Goal: Task Accomplishment & Management: Complete application form

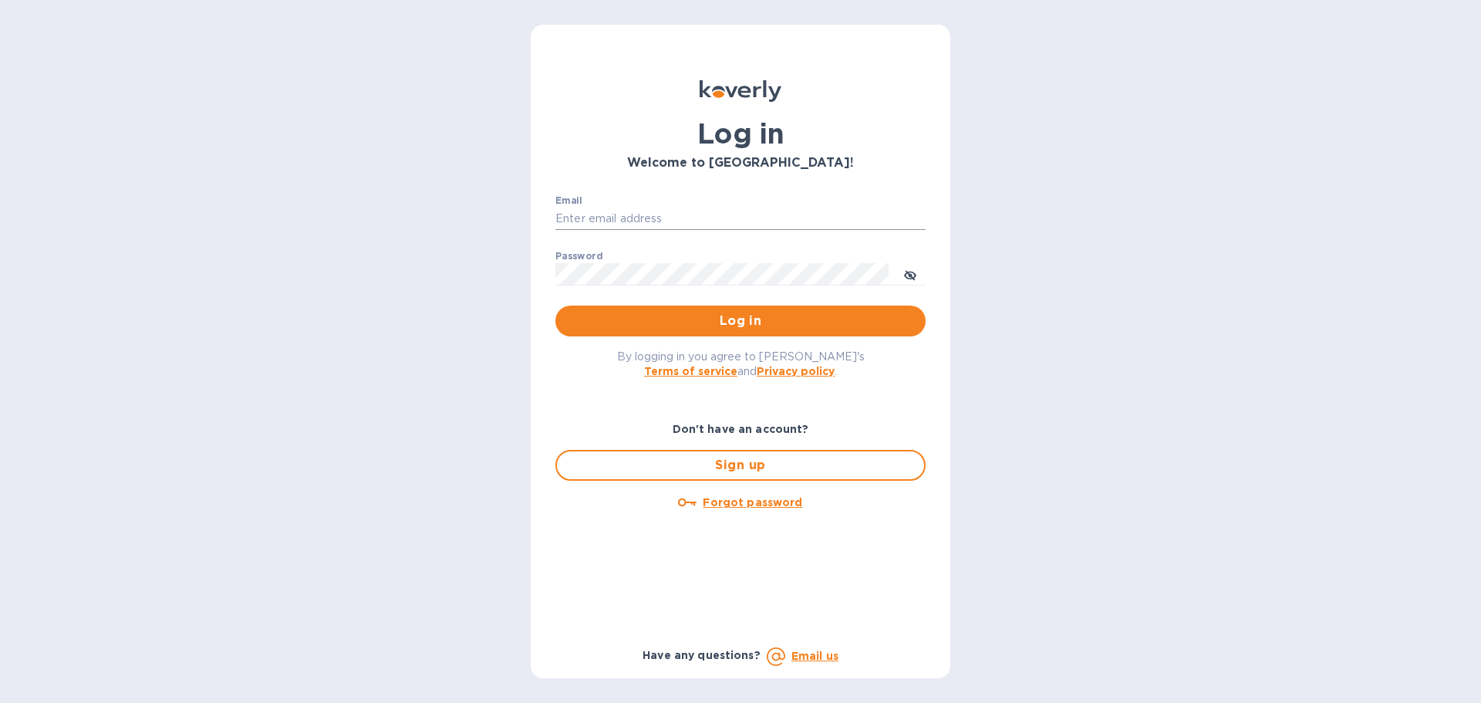
click at [604, 217] on input "Email" at bounding box center [740, 218] width 370 height 23
type input "[EMAIL_ADDRESS][DOMAIN_NAME]"
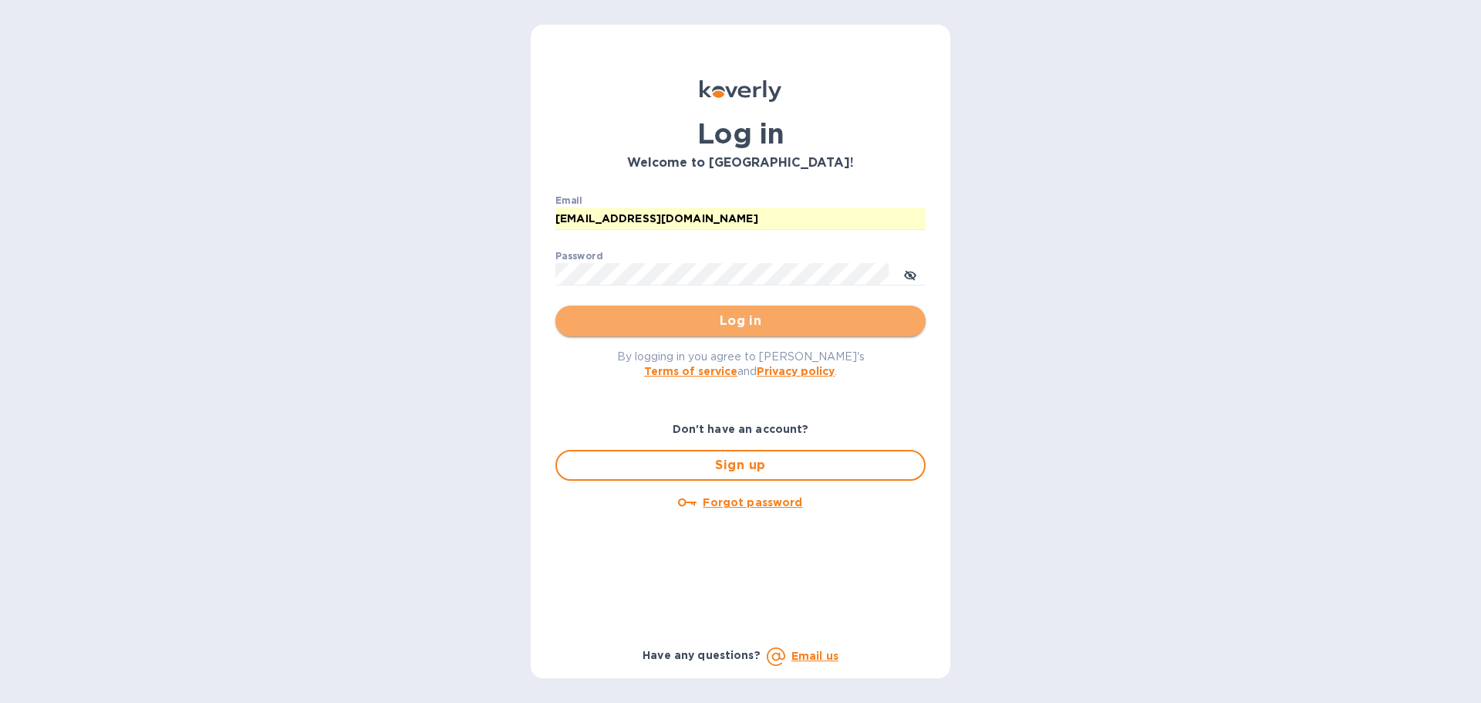
click at [757, 314] on span "Log in" at bounding box center [741, 321] width 346 height 19
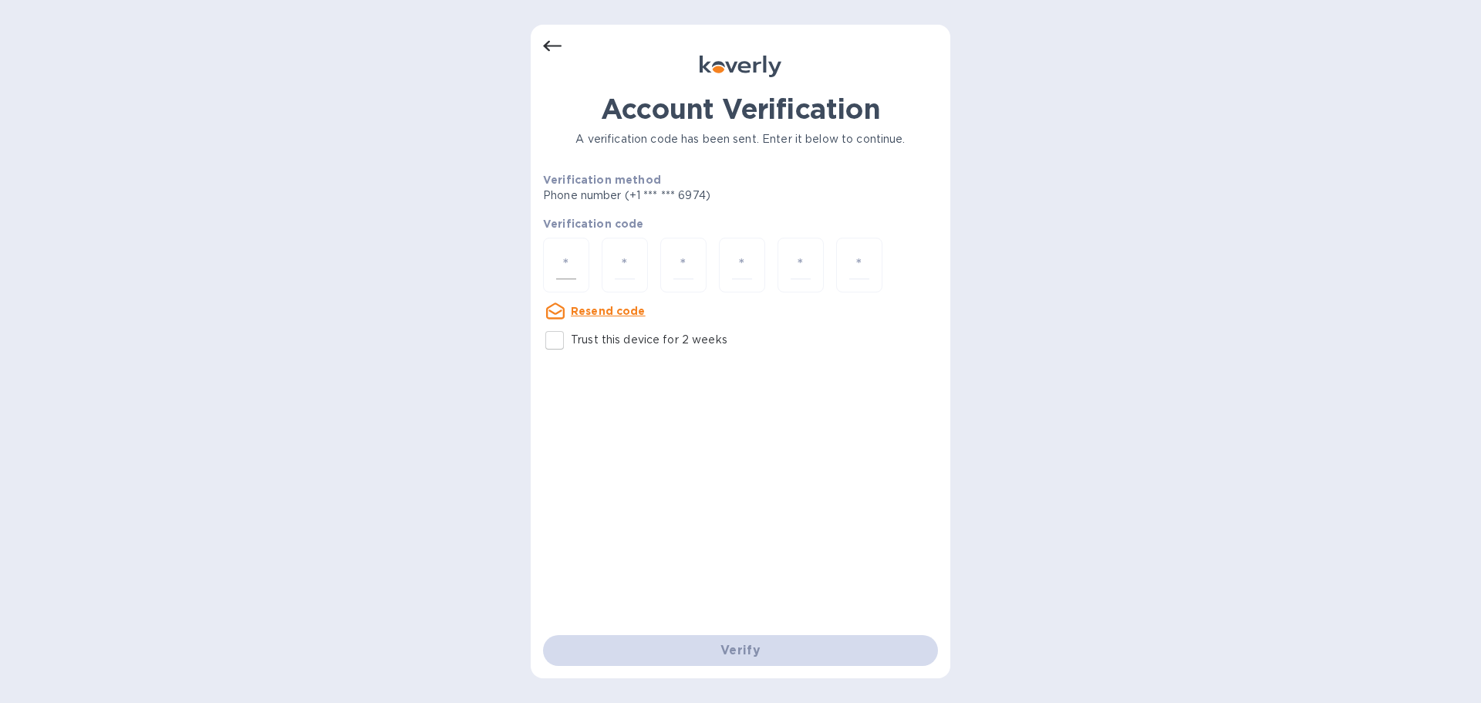
click at [575, 241] on div at bounding box center [566, 265] width 46 height 55
type input "1"
type input "3"
type input "9"
type input "2"
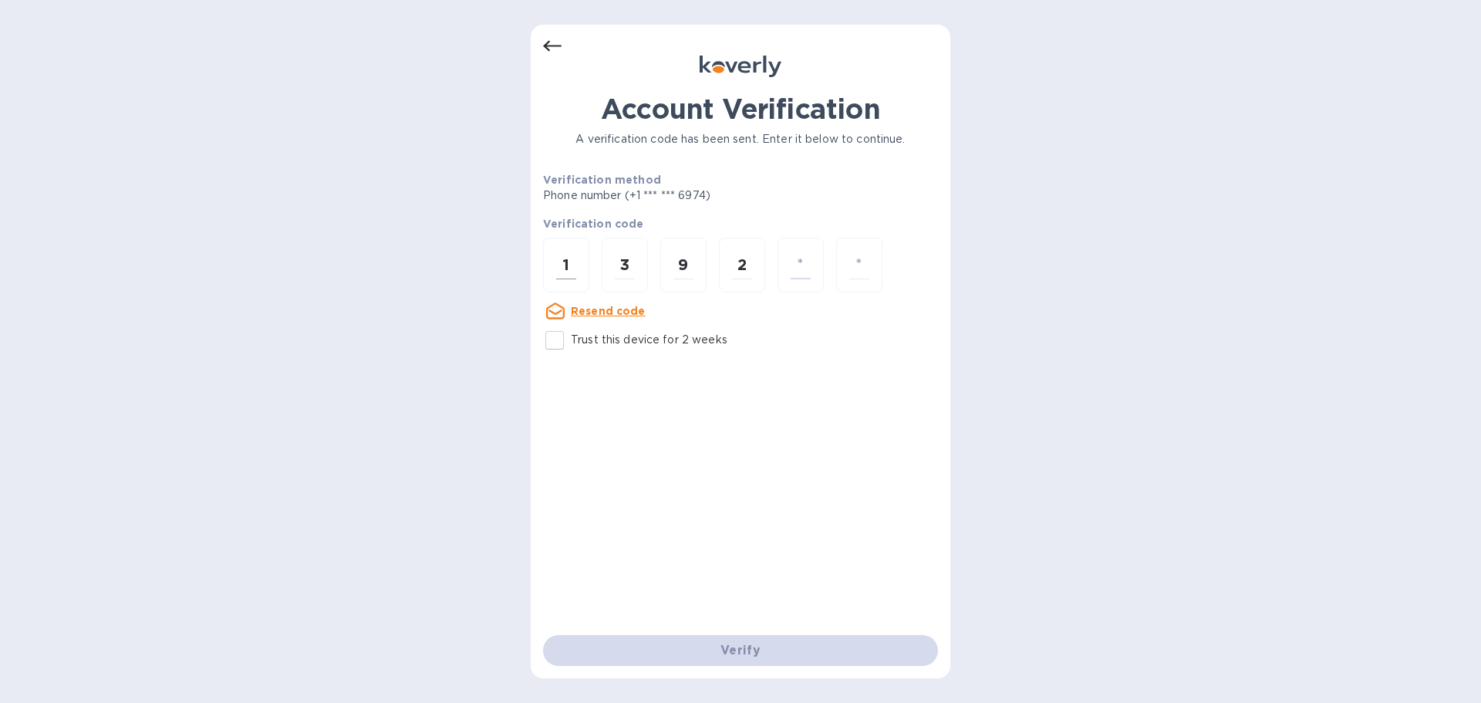
type input "8"
type input "6"
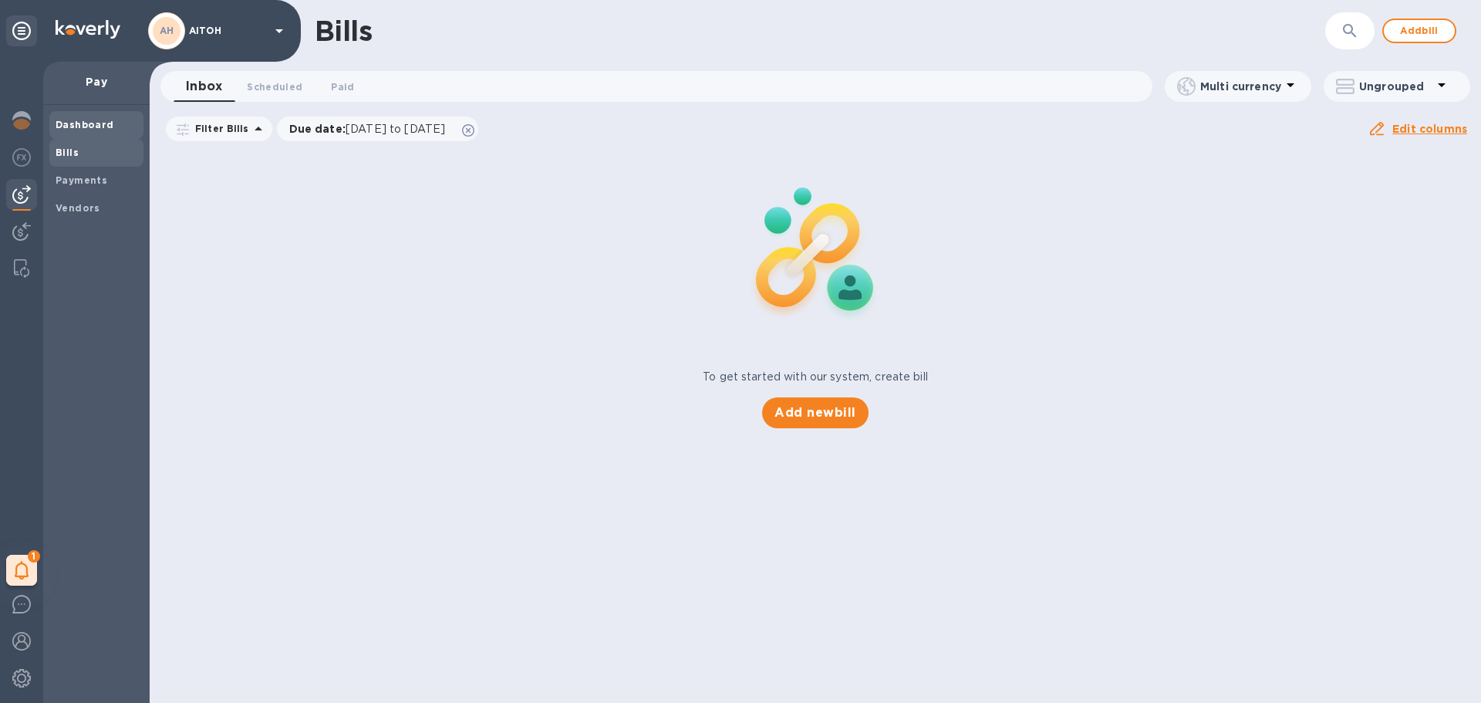
click at [99, 127] on b "Dashboard" at bounding box center [85, 125] width 59 height 12
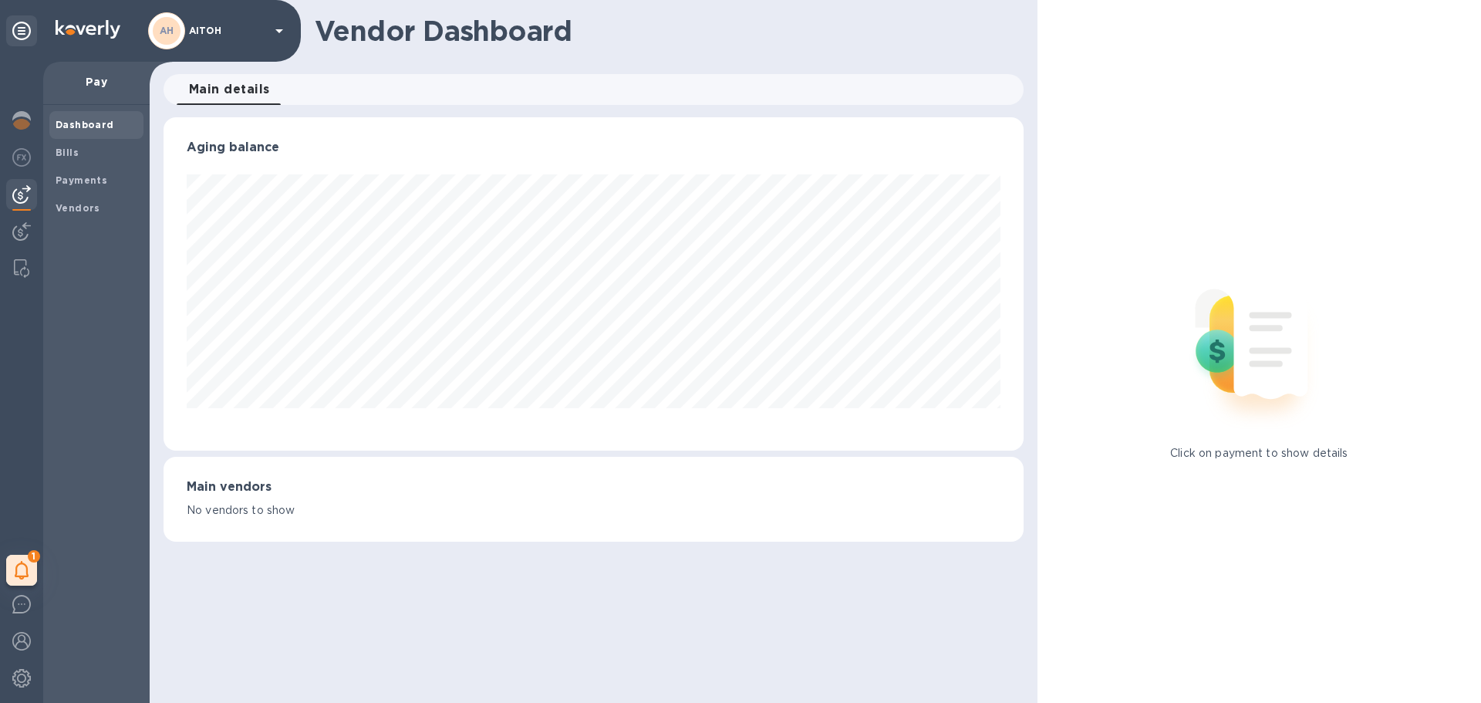
scroll to position [333, 859]
click at [77, 150] on span "Bills" at bounding box center [97, 152] width 82 height 15
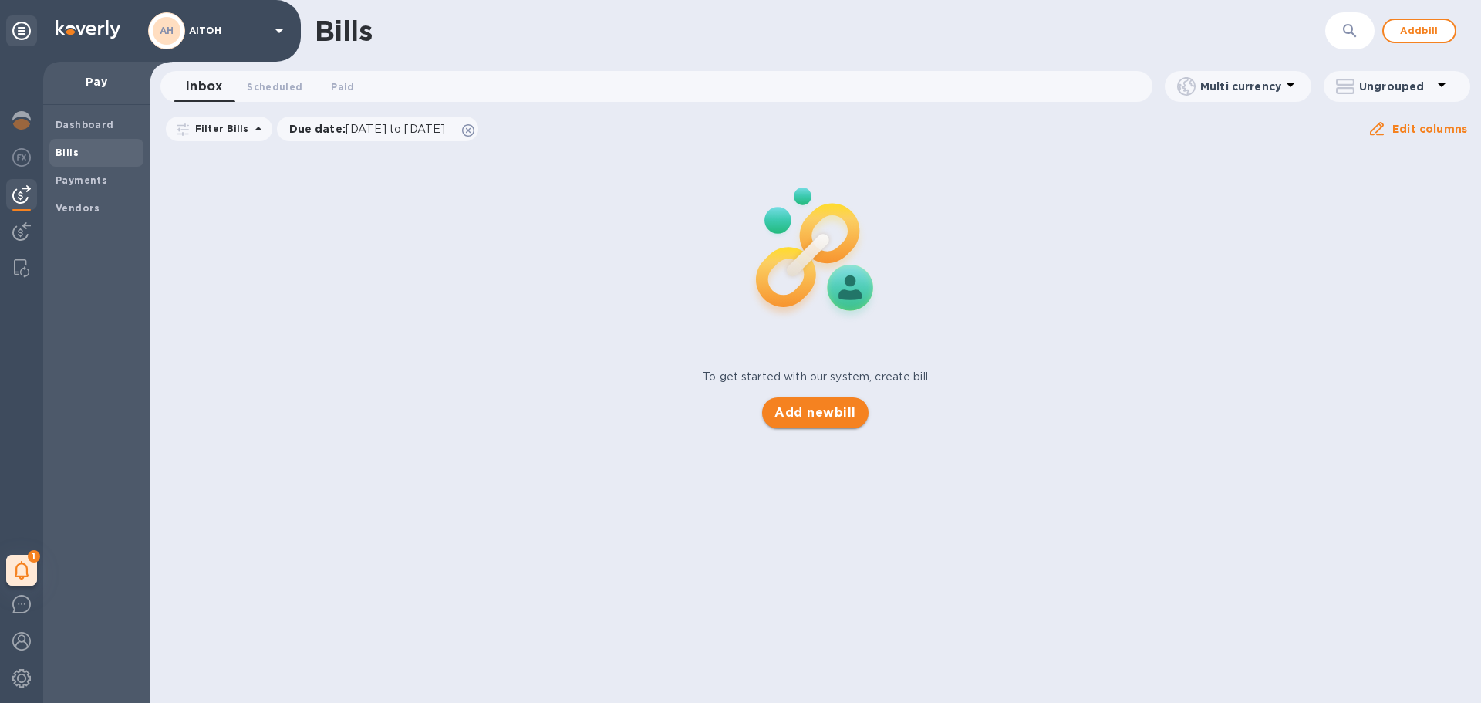
click at [810, 413] on span "Add new bill" at bounding box center [814, 412] width 81 height 19
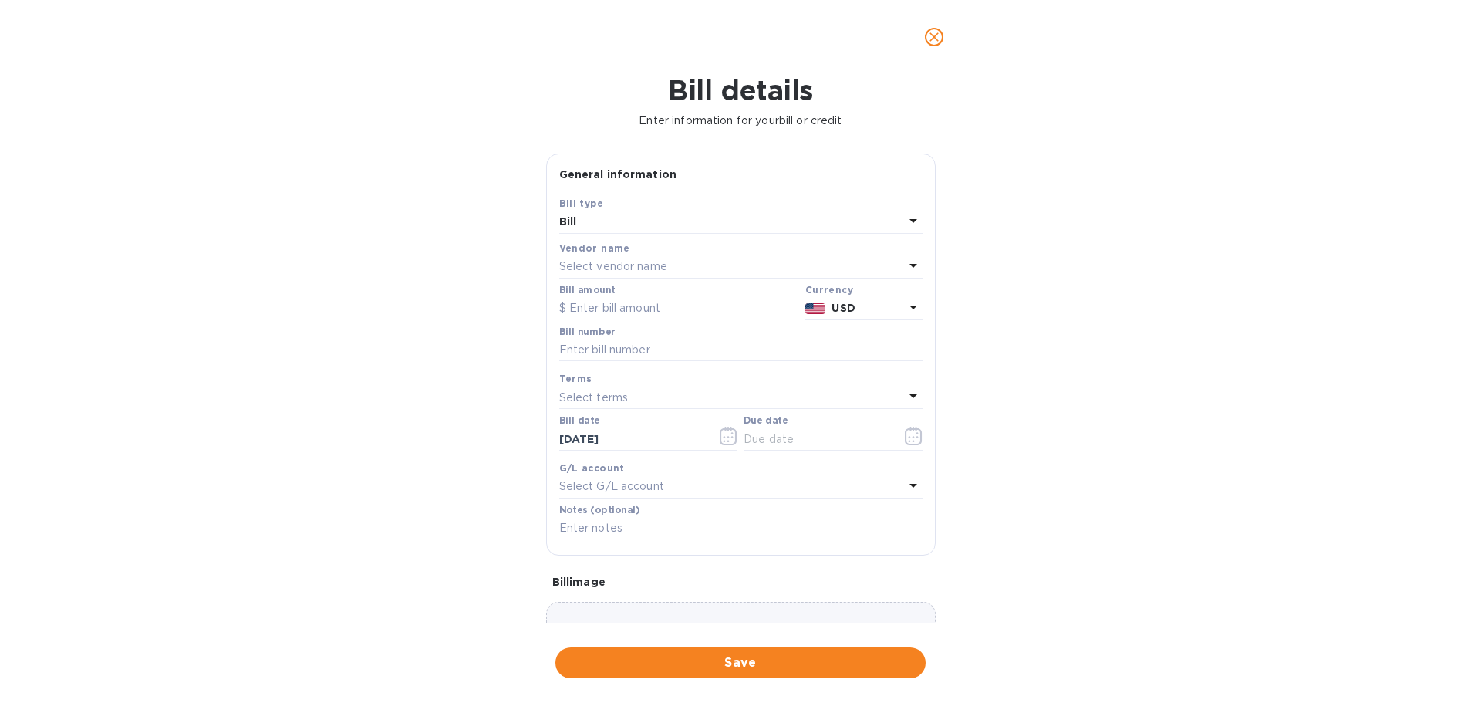
click at [645, 268] on p "Select vendor name" at bounding box center [613, 266] width 108 height 16
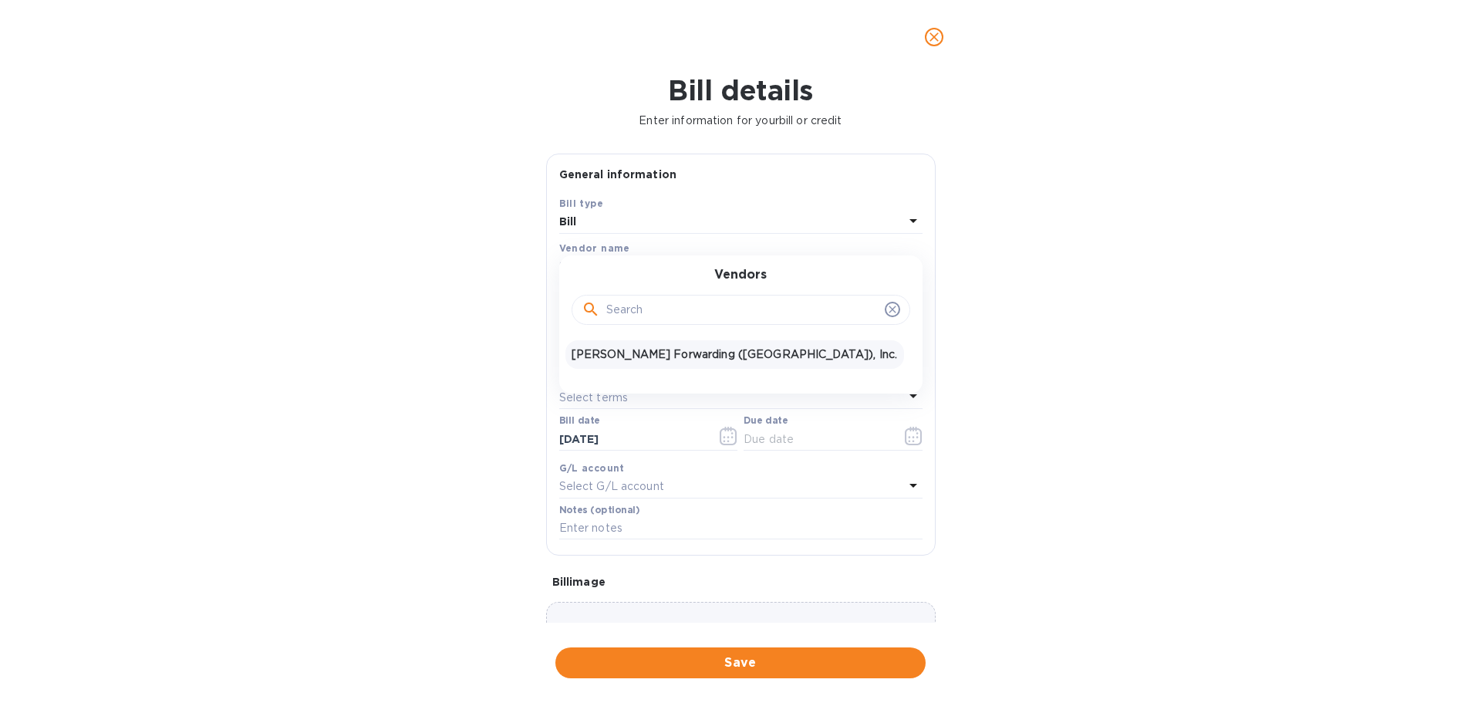
click at [634, 361] on p "JAS Forwarding (USA), Inc." at bounding box center [735, 354] width 326 height 16
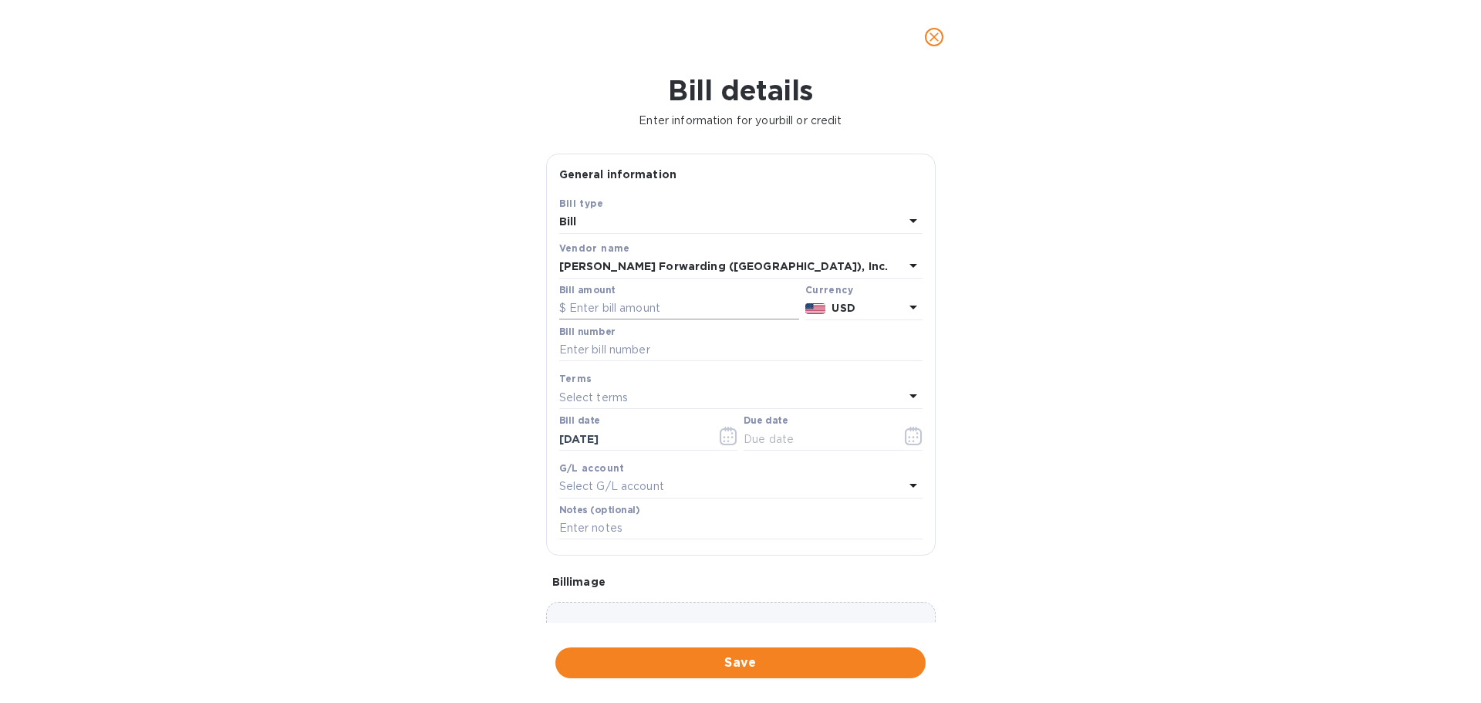
click at [673, 303] on input "text" at bounding box center [679, 308] width 240 height 23
click at [315, 343] on div "Bill details Enter information for your bill or credit General information Save…" at bounding box center [740, 388] width 1481 height 629
click at [647, 352] on input "text" at bounding box center [740, 350] width 363 height 23
click at [728, 438] on icon "button" at bounding box center [729, 436] width 18 height 19
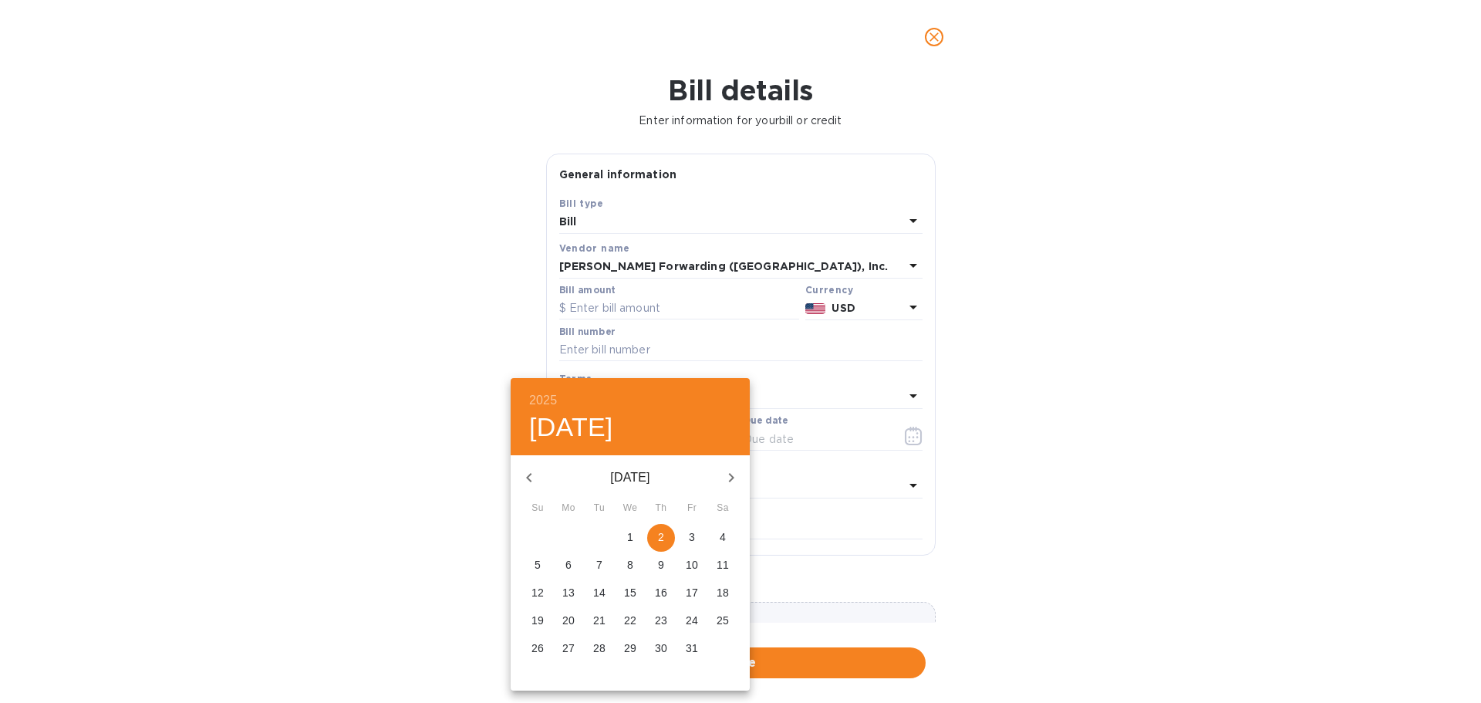
click at [834, 381] on div at bounding box center [740, 351] width 1481 height 703
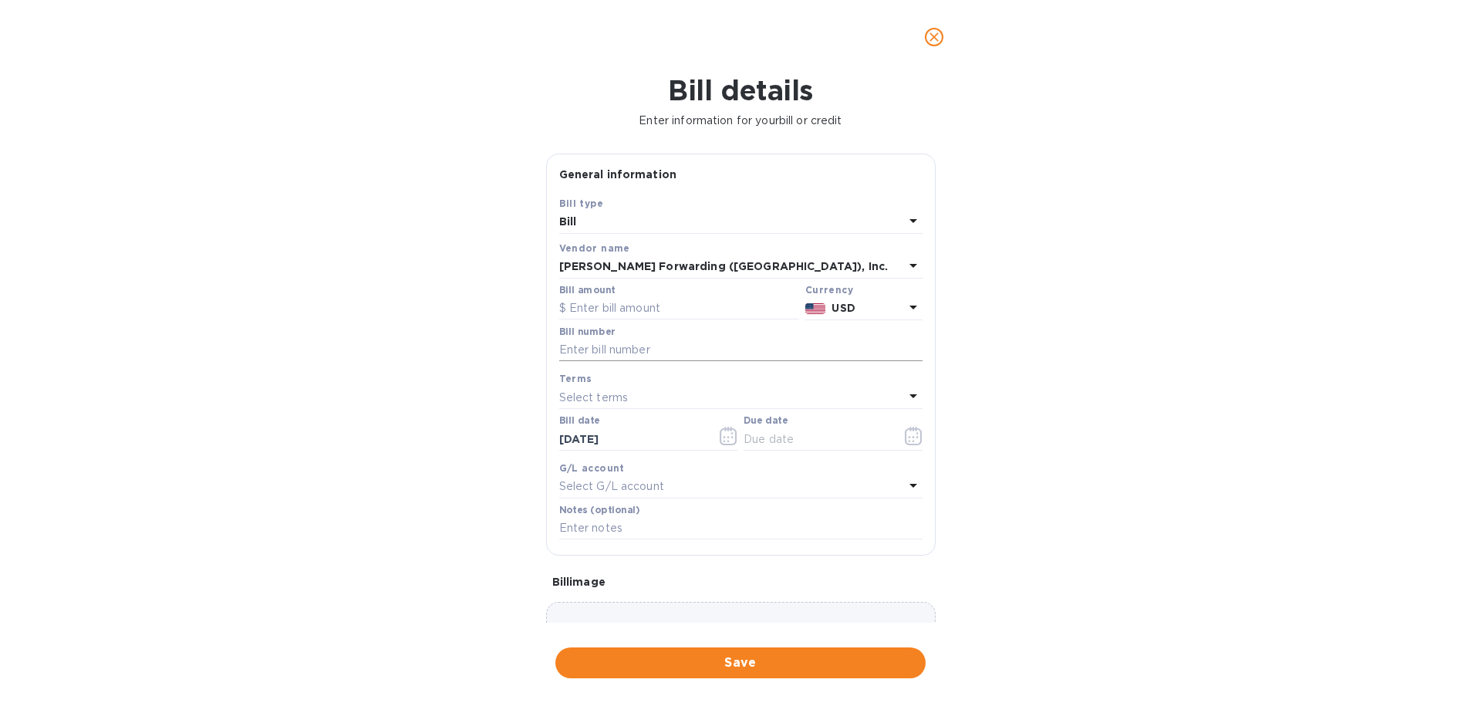
click at [676, 349] on input "text" at bounding box center [740, 350] width 363 height 23
click at [595, 306] on input "text" at bounding box center [679, 308] width 240 height 23
paste input "1,091.50"
type input "1,091.50"
click at [635, 342] on input "text" at bounding box center [740, 350] width 363 height 23
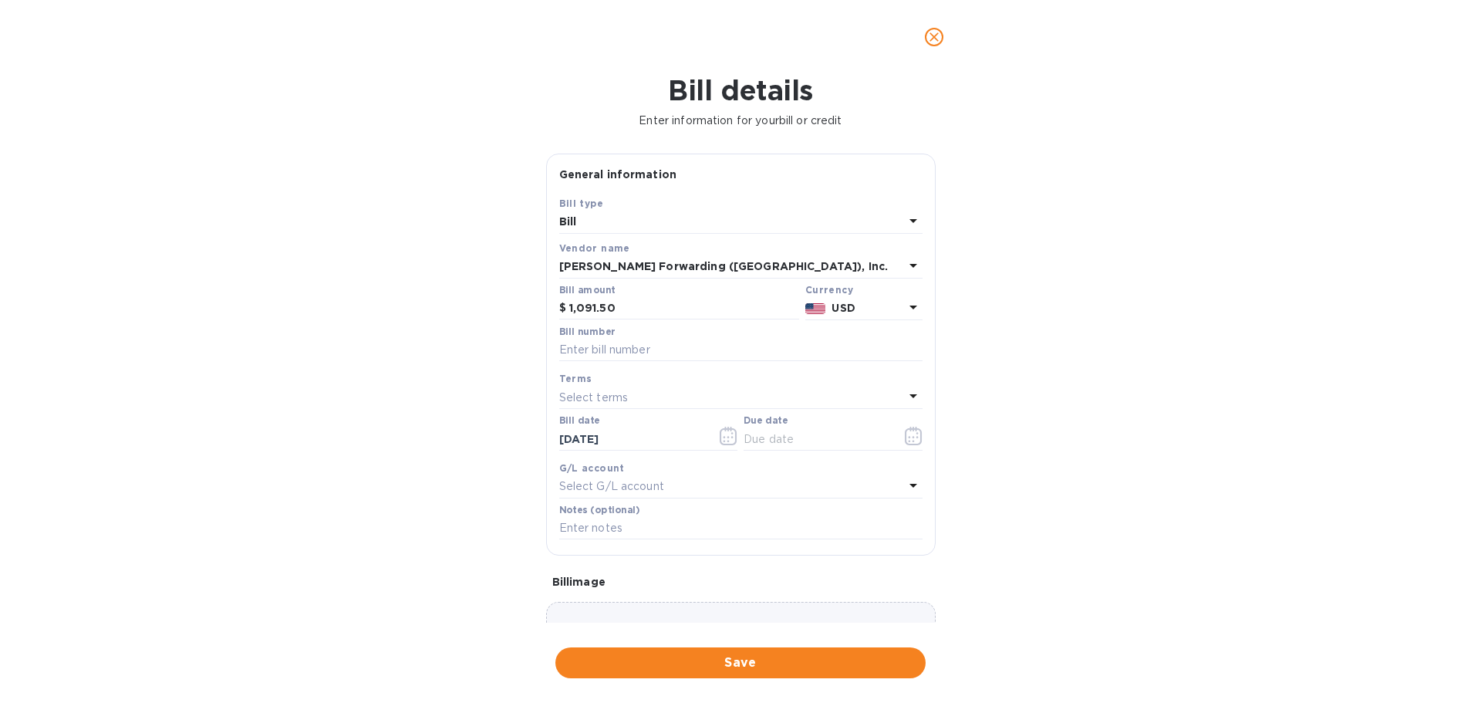
click at [305, 269] on div "Bill details Enter information for your bill or credit General information Save…" at bounding box center [740, 388] width 1481 height 629
click at [632, 346] on input "text" at bounding box center [740, 350] width 363 height 23
paste input "BNA503360090"
type input "BNA503360090"
click at [707, 518] on input "text" at bounding box center [740, 528] width 363 height 23
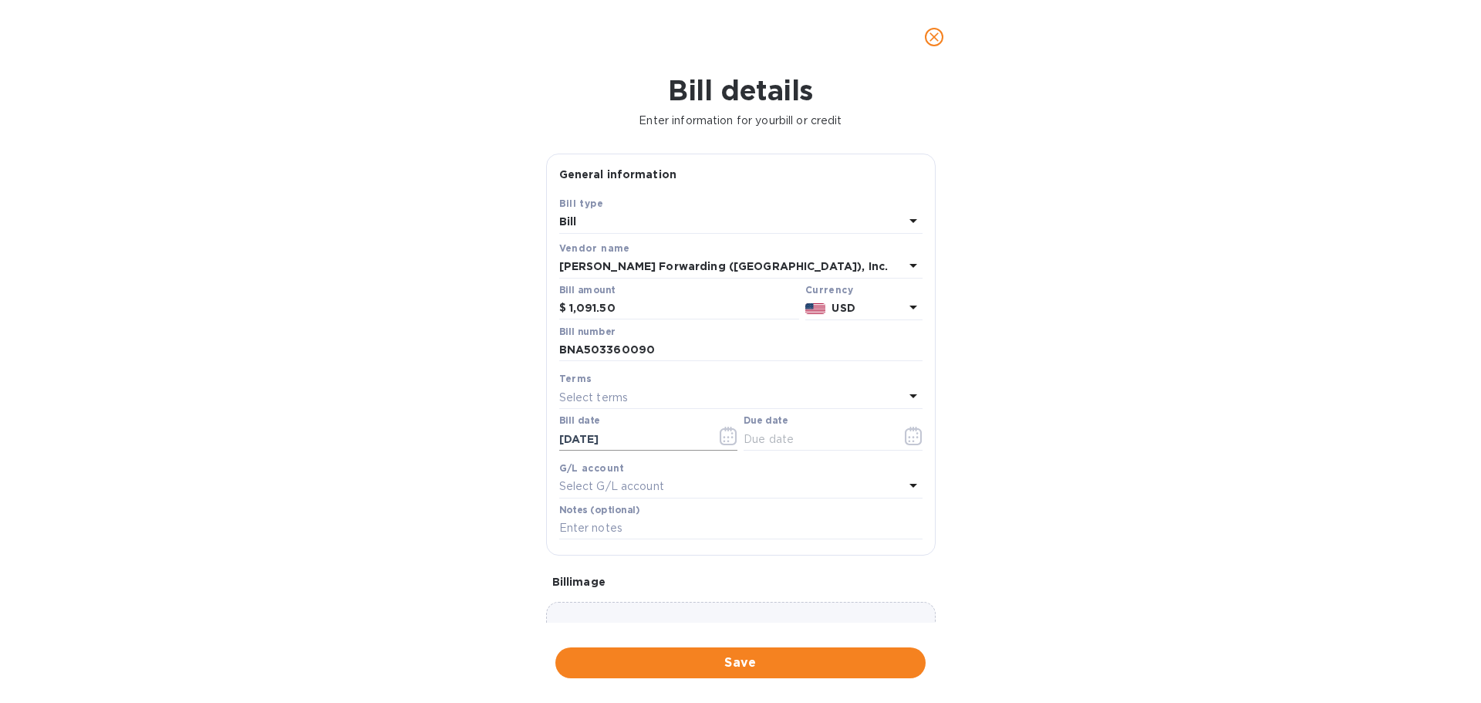
click at [725, 439] on icon "button" at bounding box center [729, 436] width 18 height 19
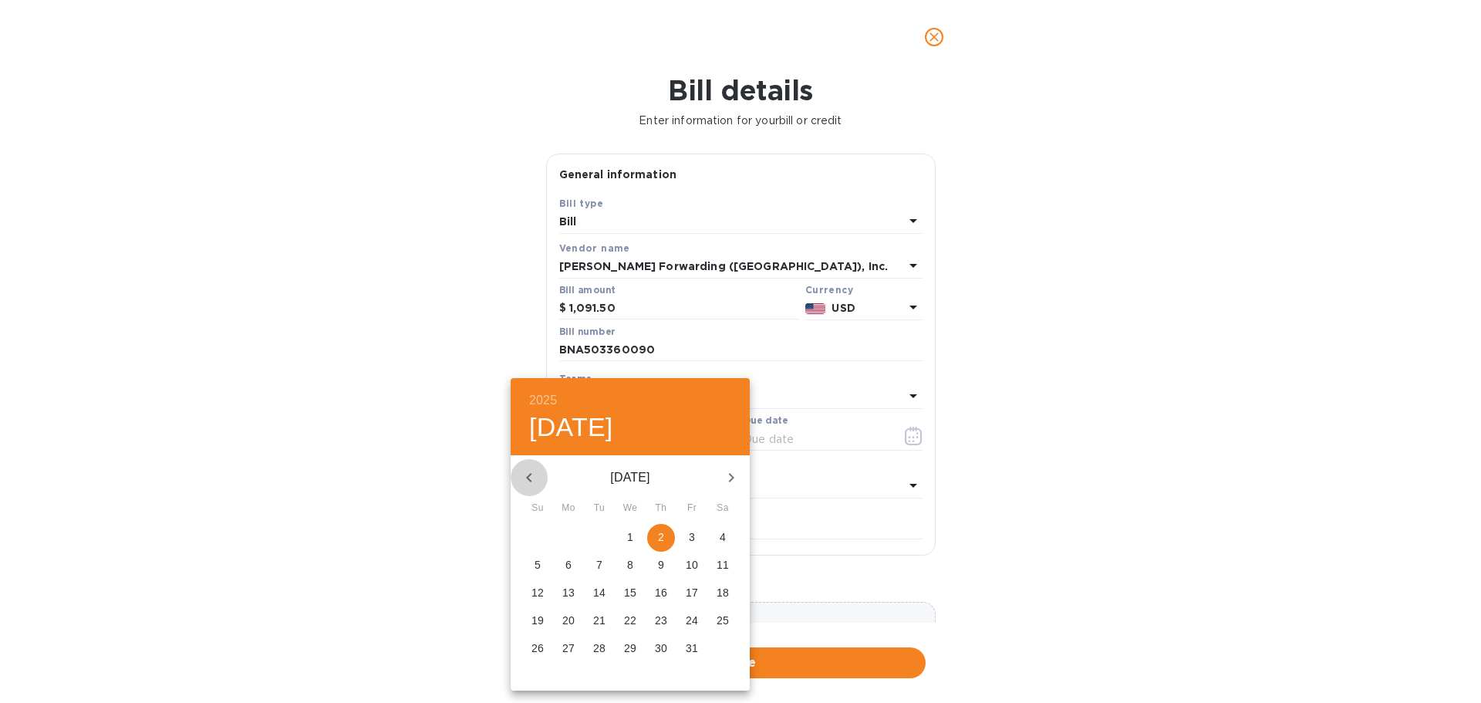
click at [525, 473] on icon "button" at bounding box center [529, 477] width 19 height 19
click at [525, 474] on icon "button" at bounding box center [529, 477] width 19 height 19
click at [663, 622] on p "21" at bounding box center [661, 619] width 12 height 15
type input "08/21/2025"
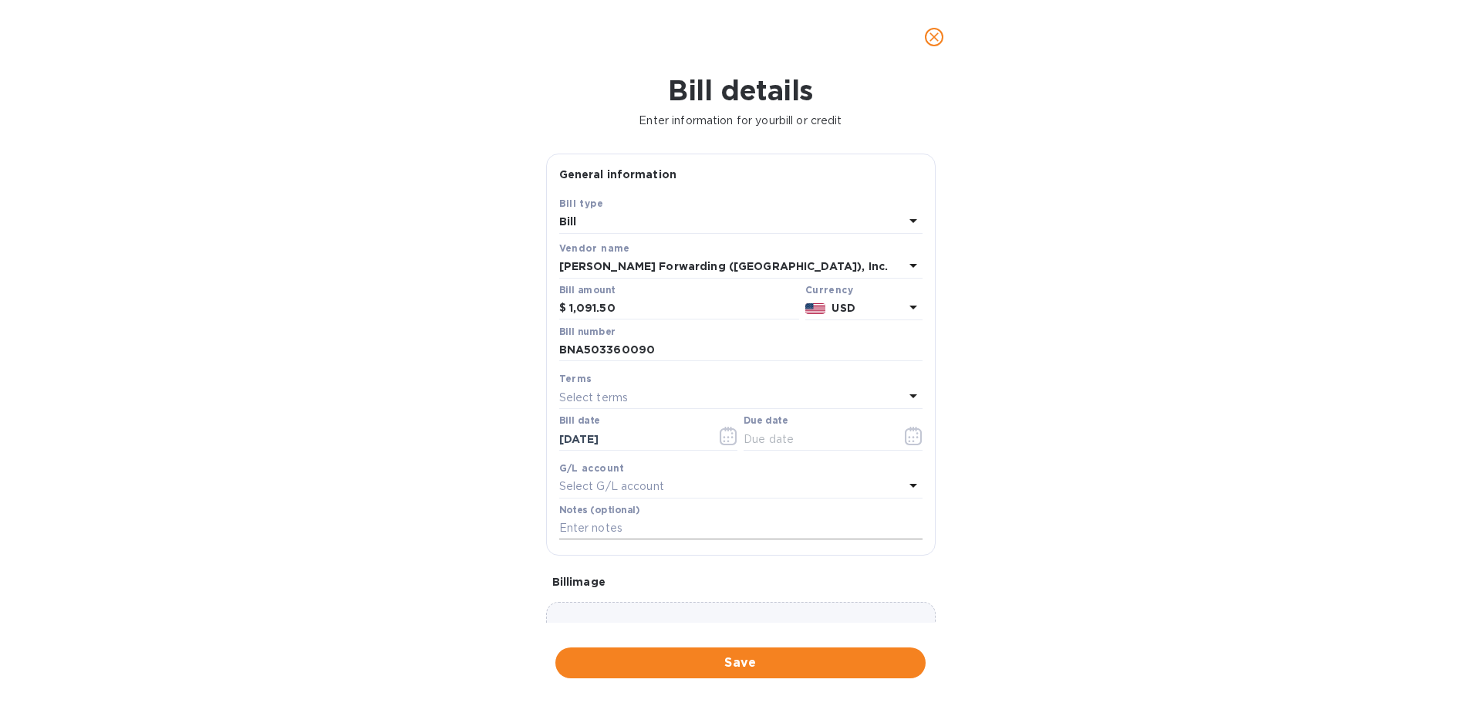
click at [653, 530] on input "text" at bounding box center [740, 528] width 363 height 23
drag, startPoint x: 804, startPoint y: 438, endPoint x: 814, endPoint y: 430, distance: 12.7
click at [804, 438] on input "text" at bounding box center [817, 438] width 146 height 23
click at [905, 433] on icon "button" at bounding box center [914, 436] width 18 height 19
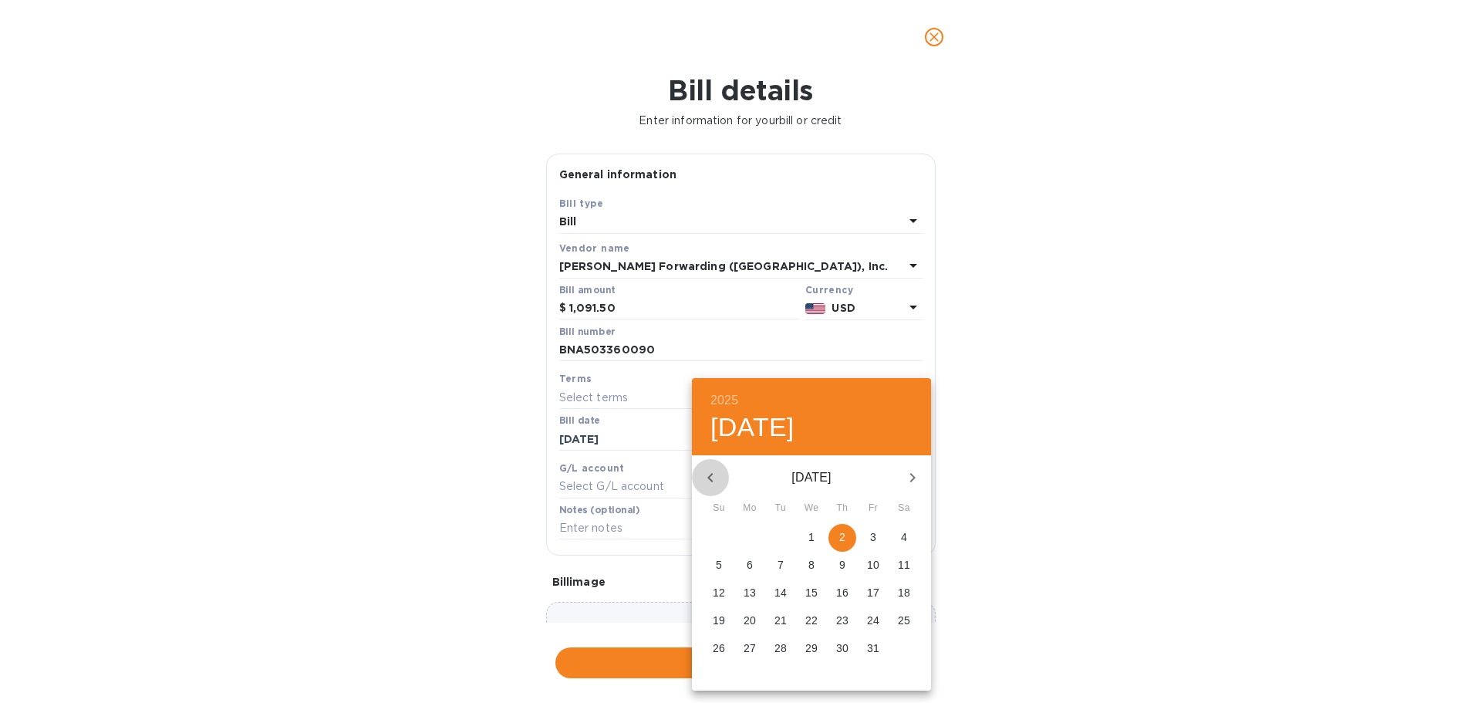
click at [715, 474] on icon "button" at bounding box center [710, 477] width 19 height 19
click at [909, 595] on p "20" at bounding box center [904, 592] width 12 height 15
type input "09/20/2025"
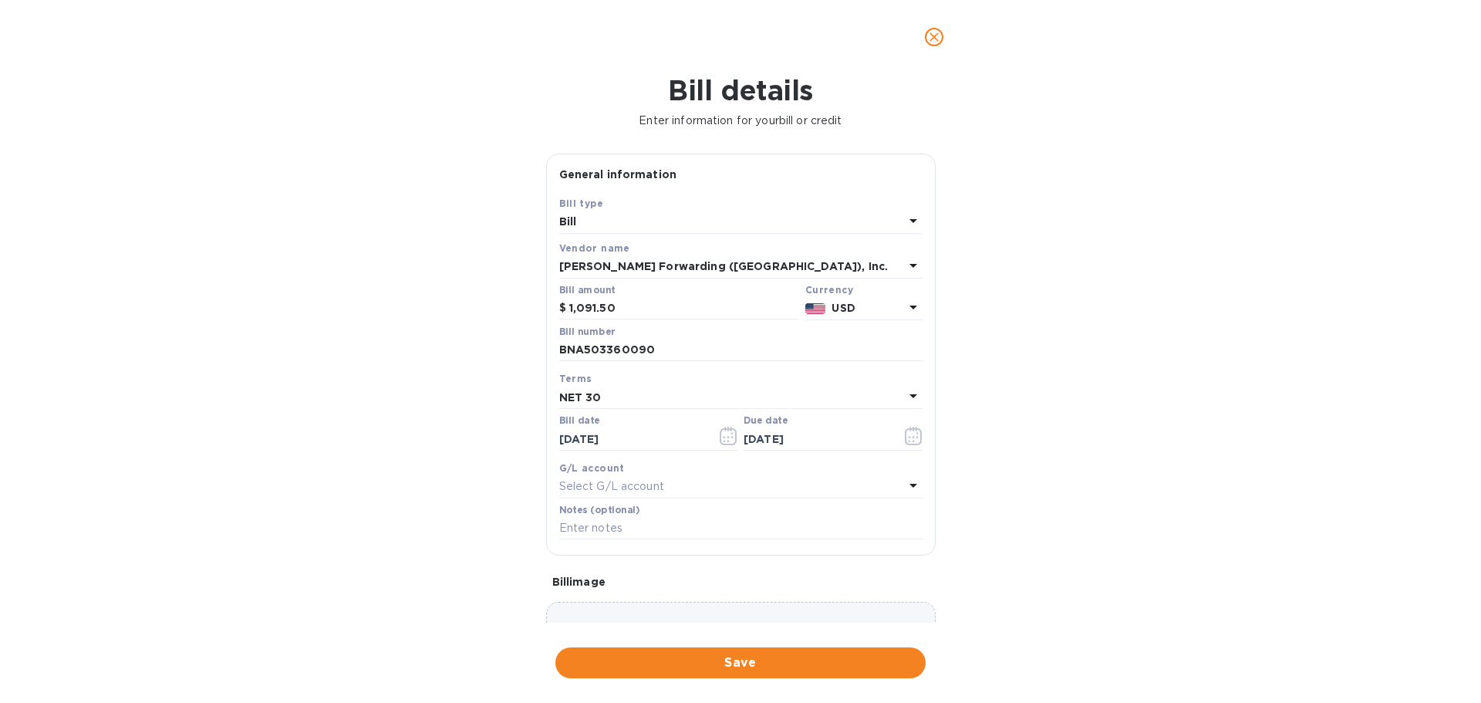
click at [886, 611] on div "Choose a bill and drag it here" at bounding box center [741, 657] width 390 height 111
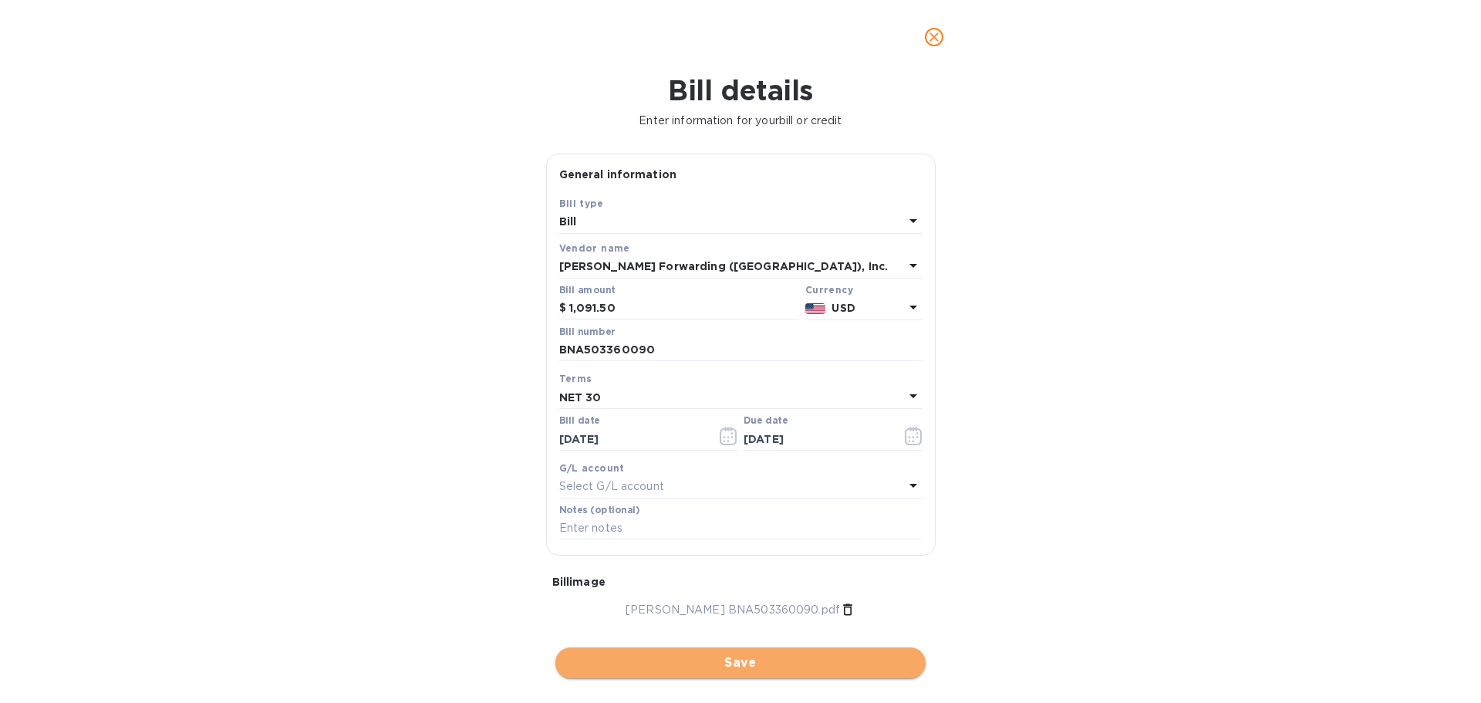
click at [740, 665] on span "Save" at bounding box center [741, 662] width 346 height 19
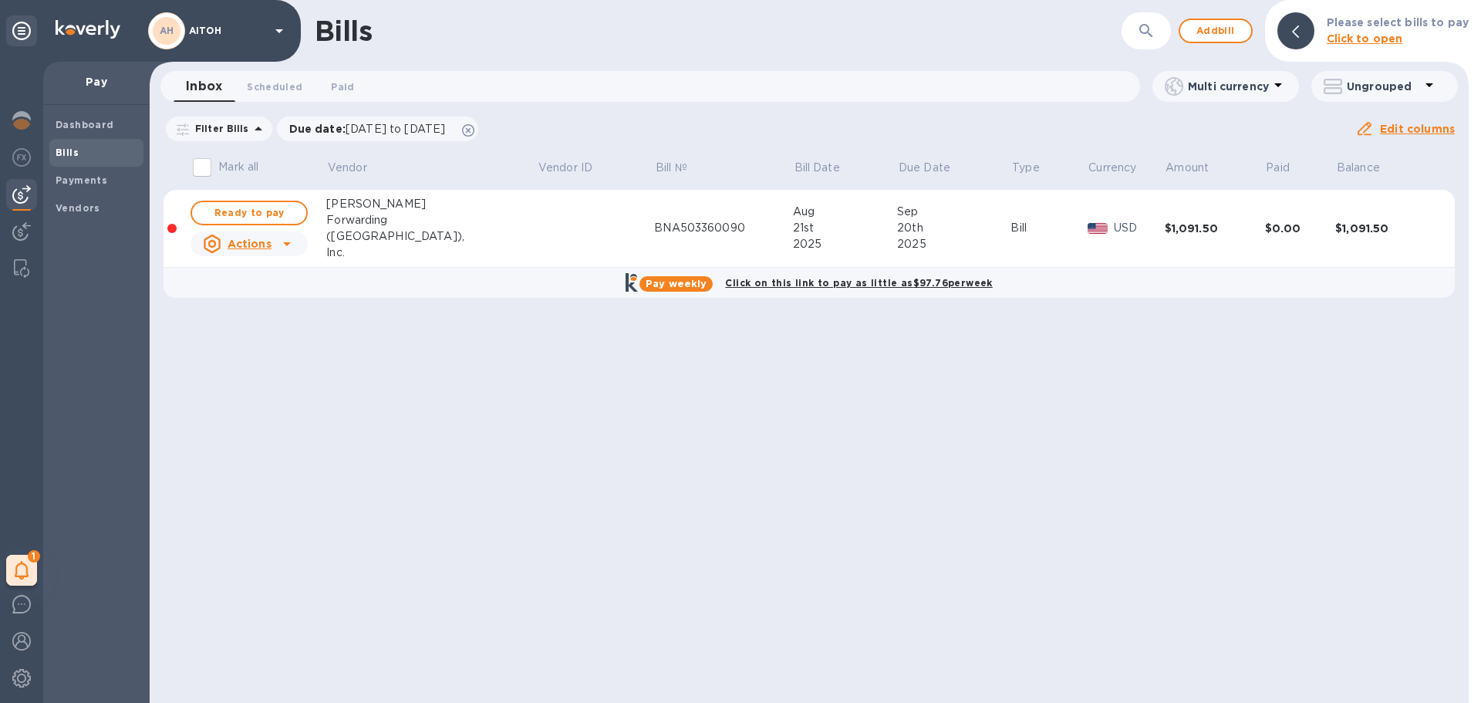
click at [288, 242] on icon at bounding box center [287, 244] width 8 height 4
click at [574, 419] on div at bounding box center [740, 351] width 1481 height 703
click at [911, 280] on b "Click on this link to pay as little as $97.76 per week" at bounding box center [858, 283] width 267 height 12
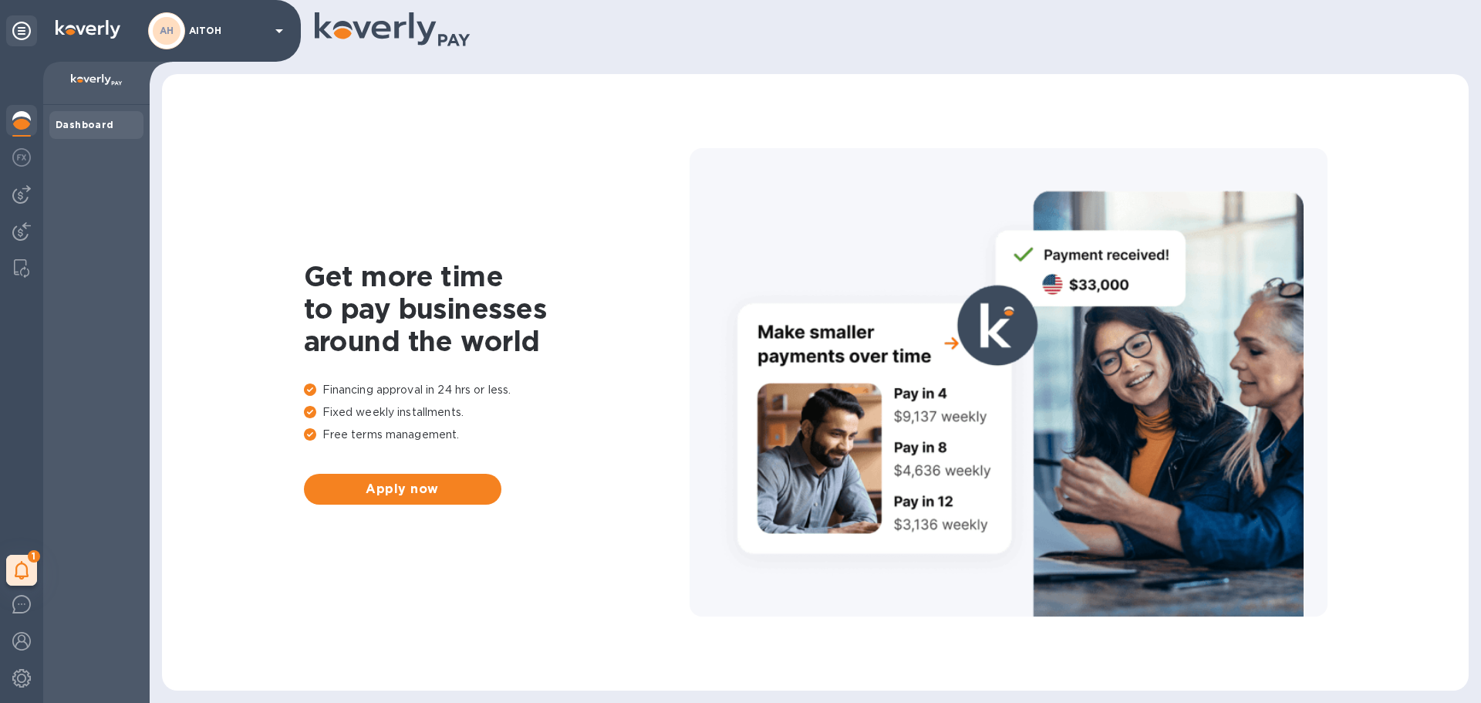
click at [946, 110] on div "Get more time to pay businesses around the world Financing approval in 24 hrs o…" at bounding box center [815, 381] width 1276 height 585
click at [282, 28] on icon at bounding box center [279, 31] width 19 height 19
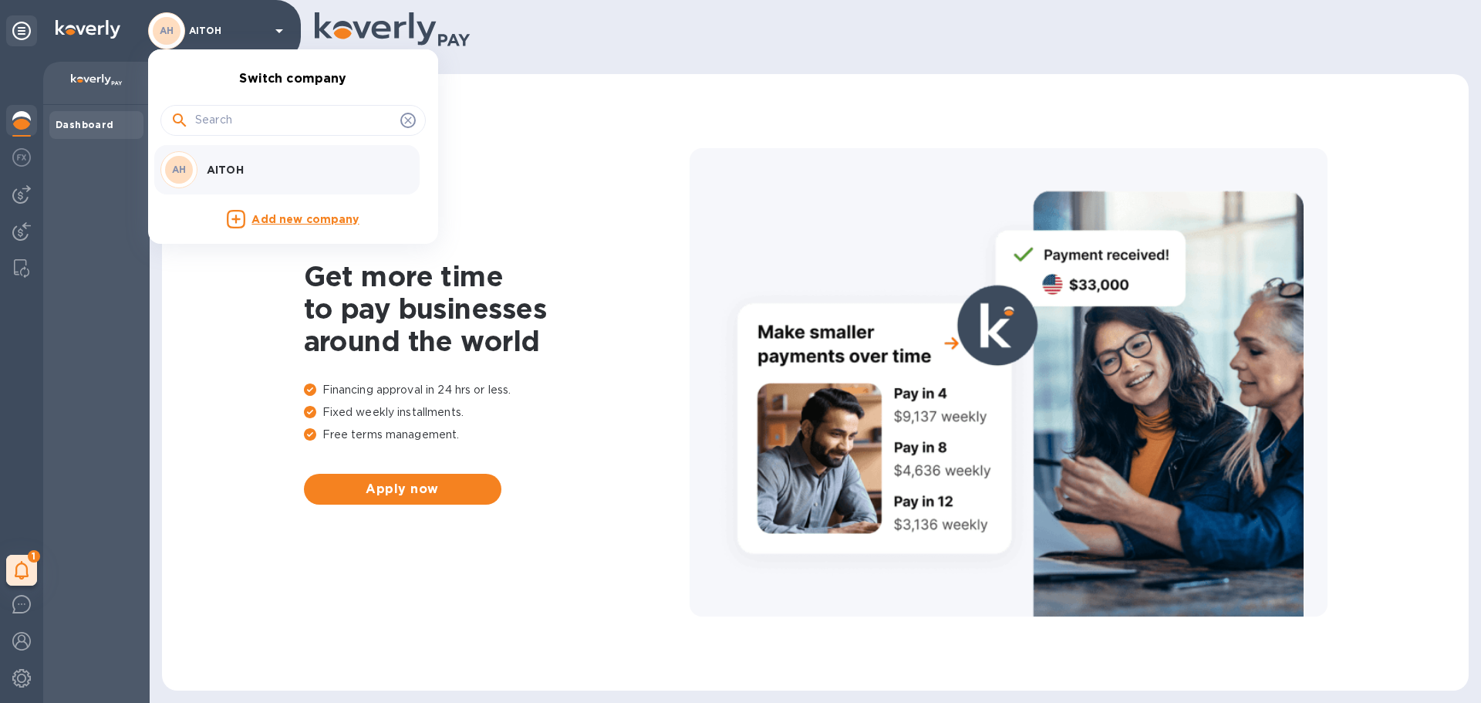
click at [571, 214] on div at bounding box center [740, 351] width 1481 height 703
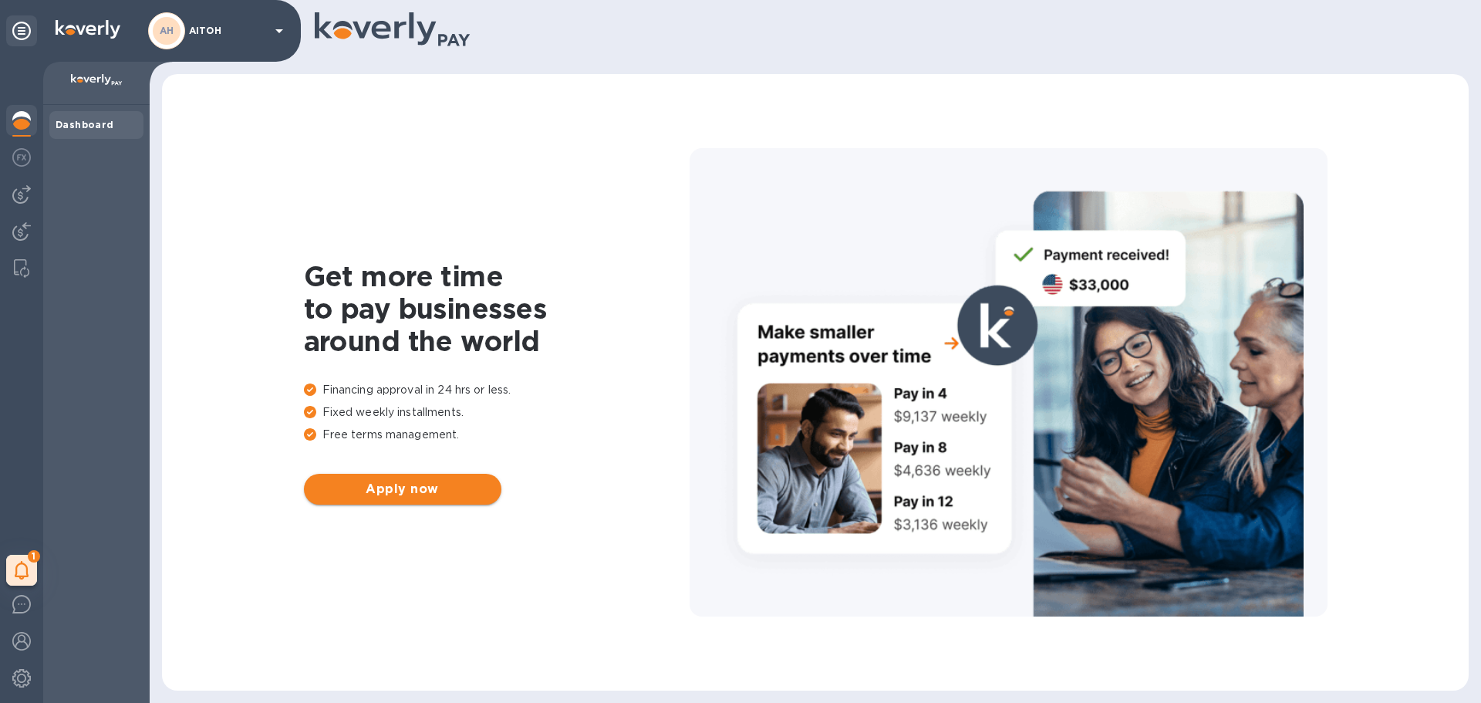
click at [416, 486] on span "Apply now" at bounding box center [402, 489] width 173 height 19
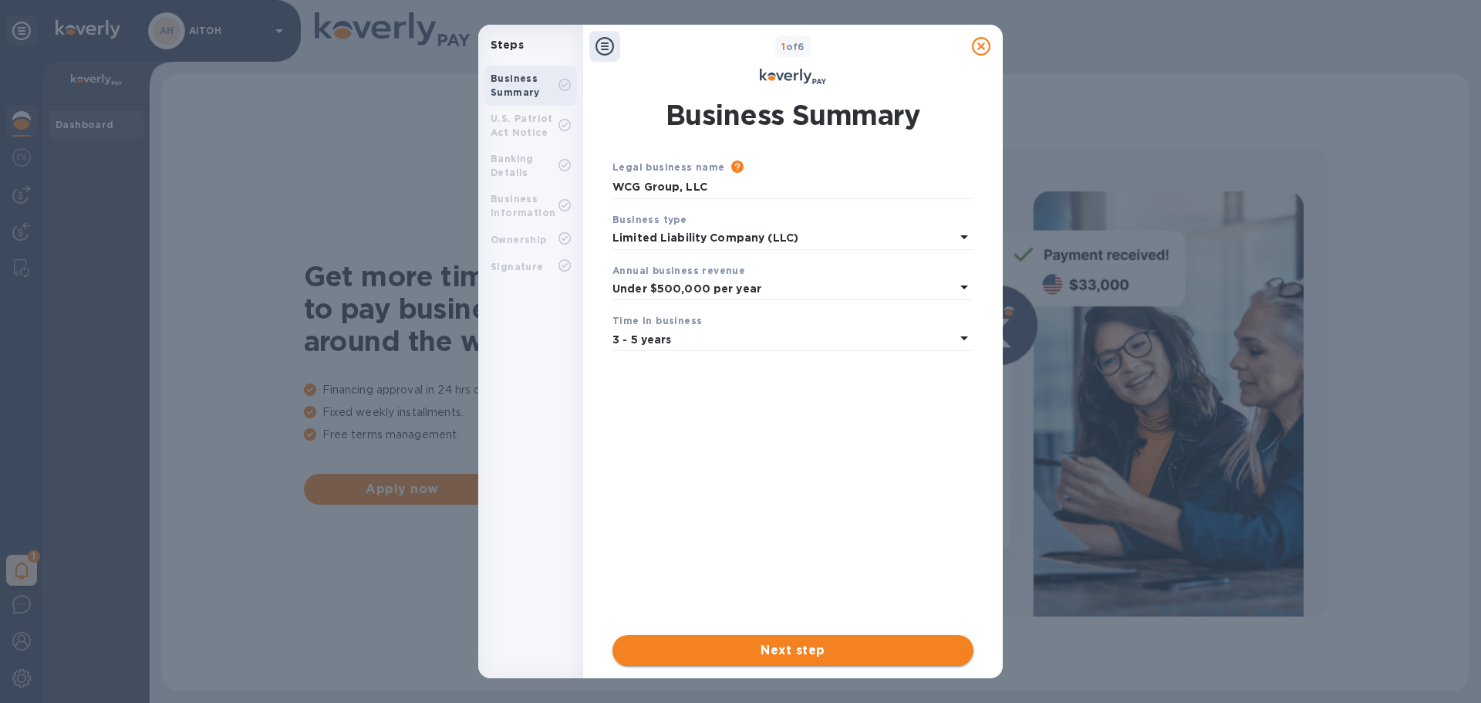
click at [799, 646] on span "Next step" at bounding box center [793, 650] width 336 height 19
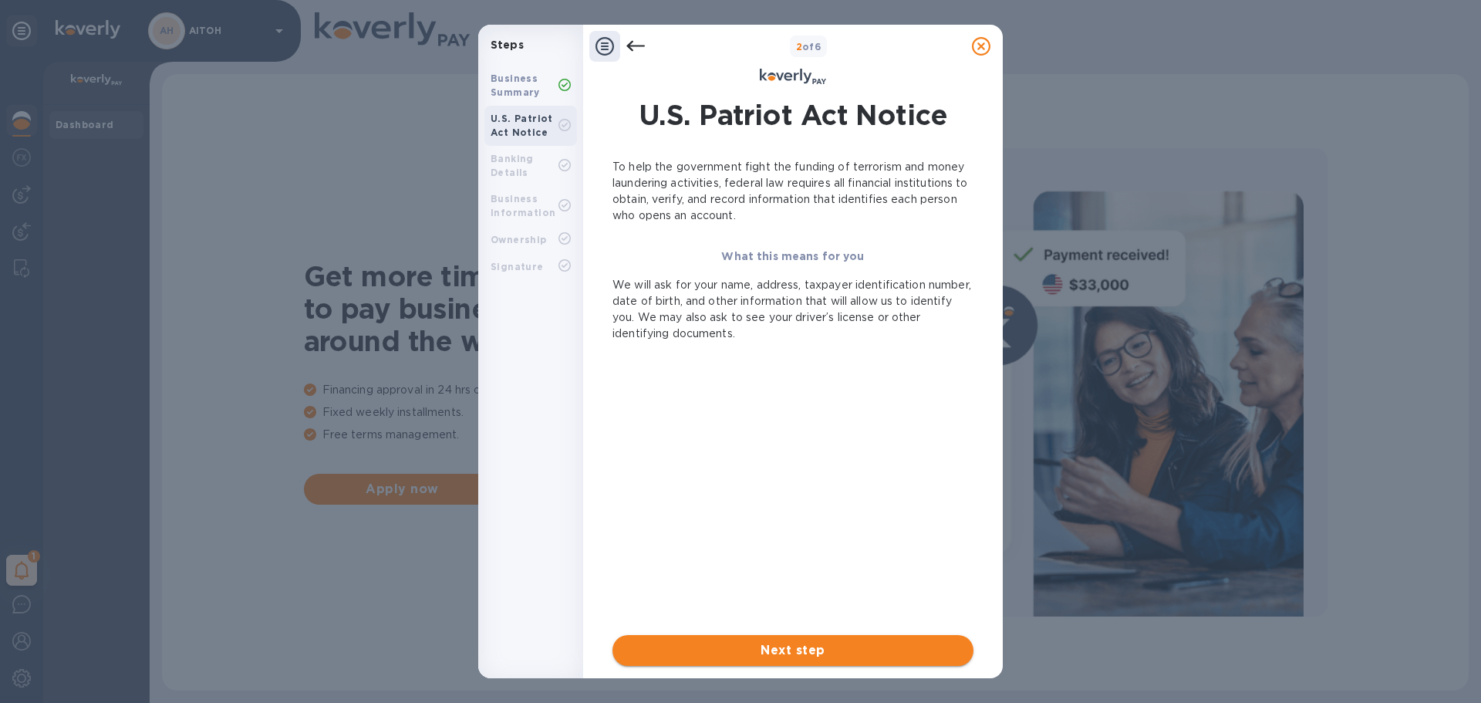
click at [797, 650] on span "Next step" at bounding box center [793, 650] width 336 height 19
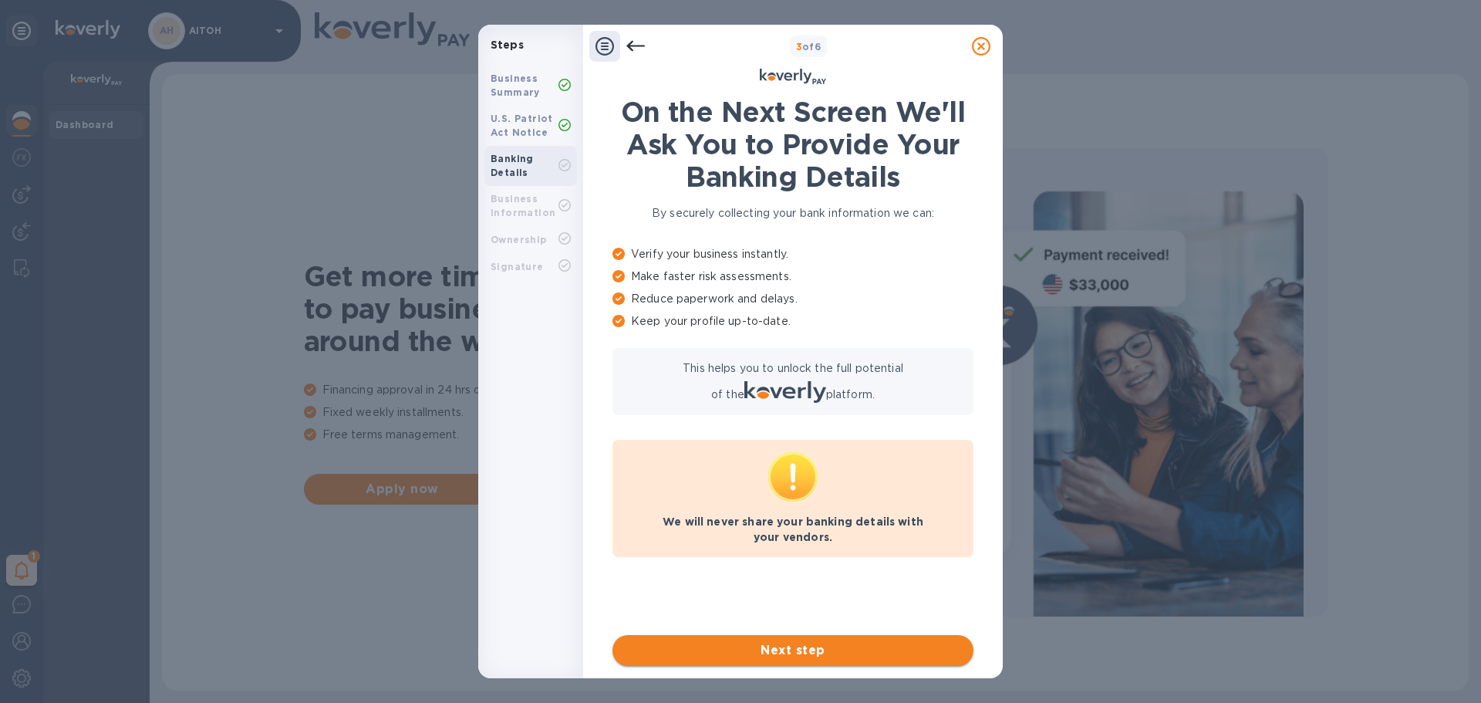
click at [792, 647] on span "Next step" at bounding box center [793, 650] width 336 height 19
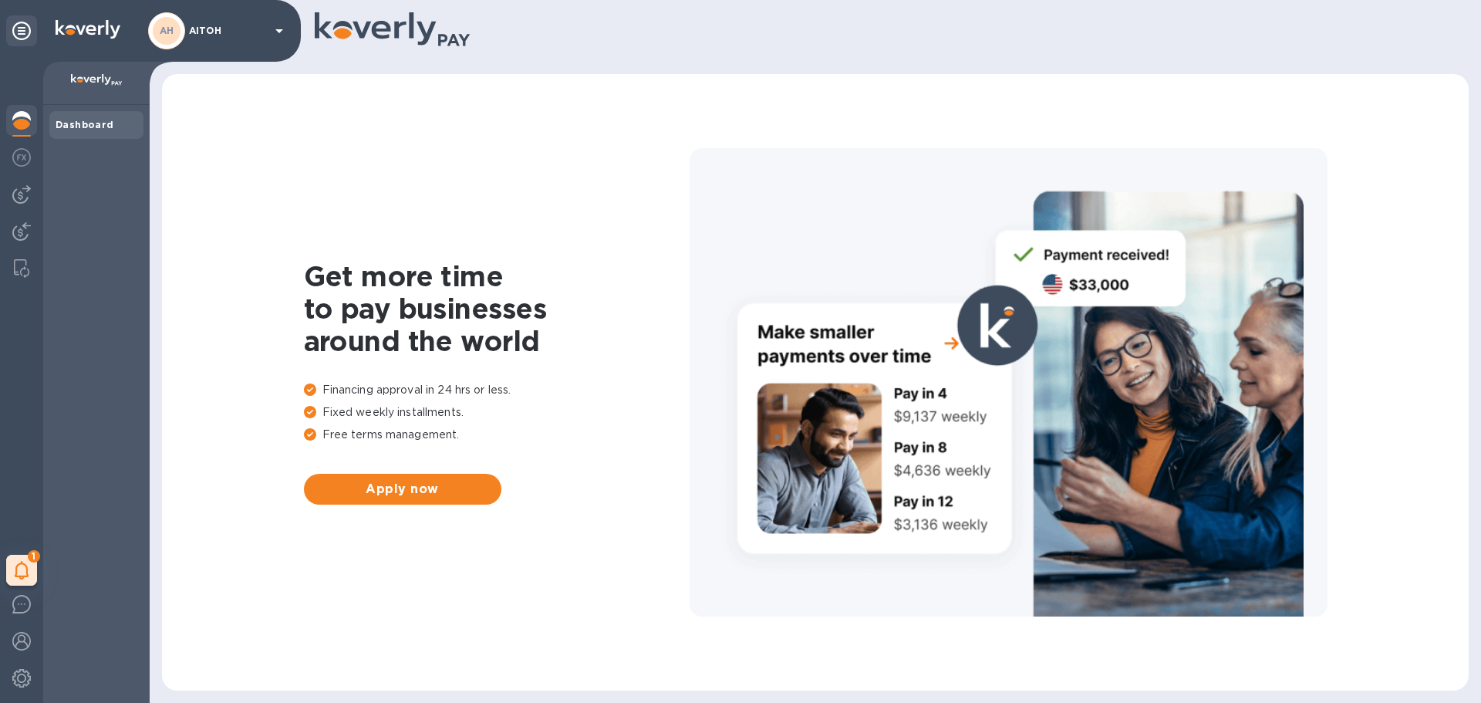
click at [73, 126] on b "Dashboard" at bounding box center [85, 125] width 59 height 12
click at [84, 120] on b "Dashboard" at bounding box center [85, 125] width 59 height 12
click at [19, 113] on img at bounding box center [21, 120] width 19 height 19
click at [25, 151] on img at bounding box center [21, 157] width 19 height 19
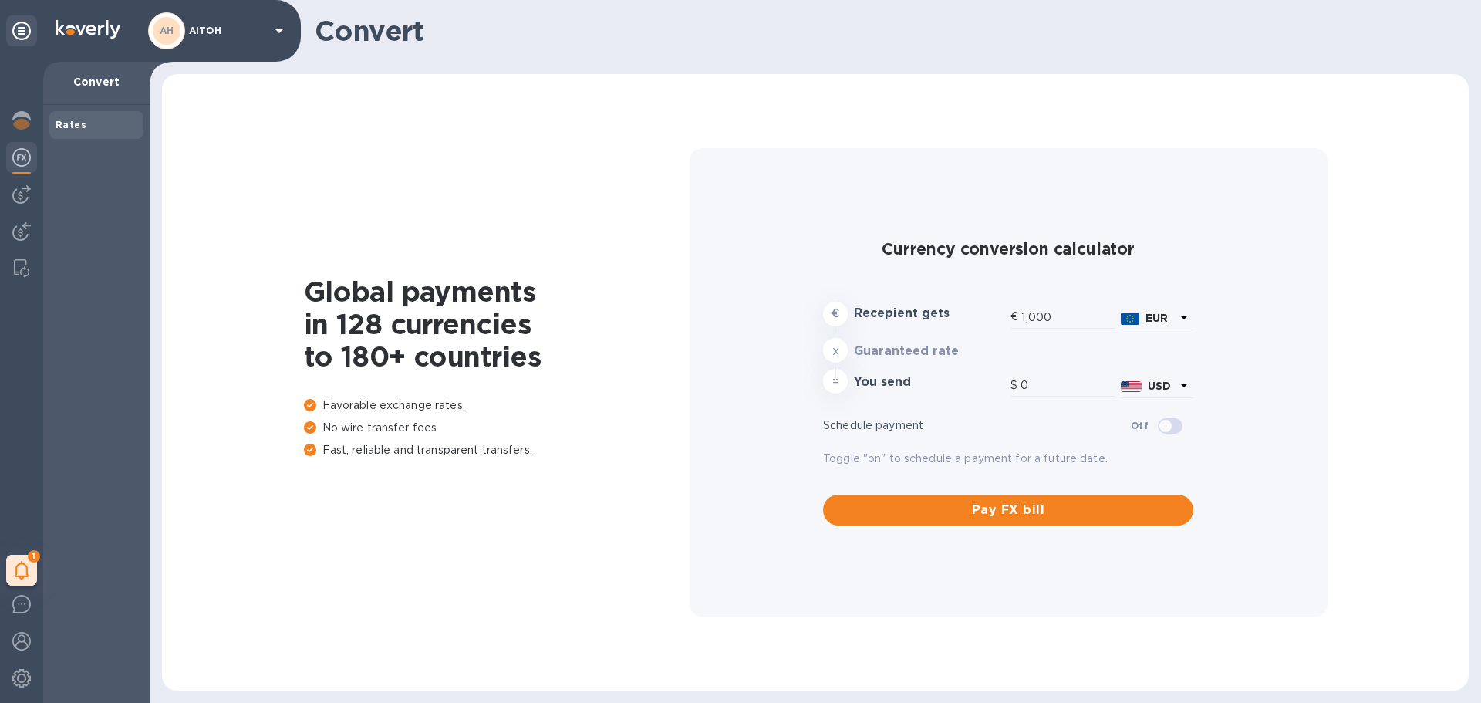
type input "1,179.28"
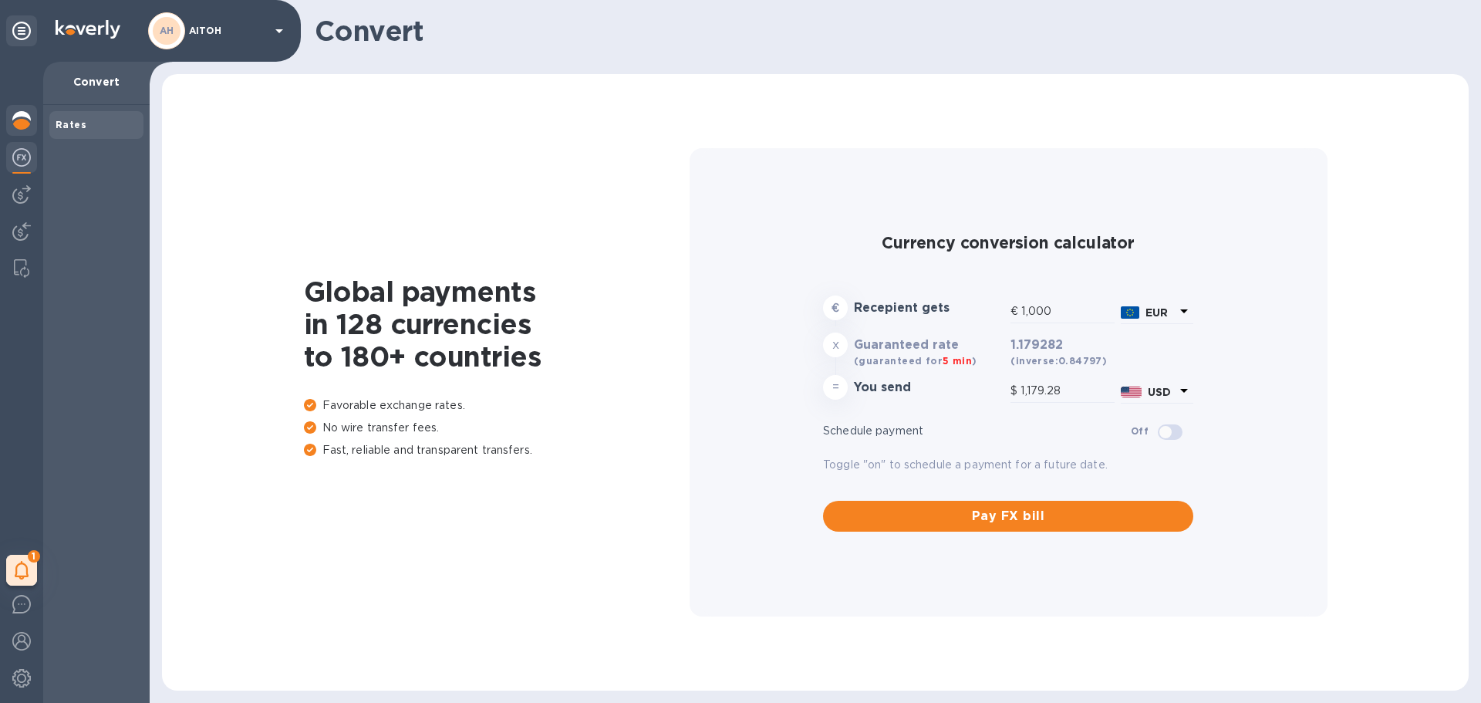
click at [25, 125] on img at bounding box center [21, 120] width 19 height 19
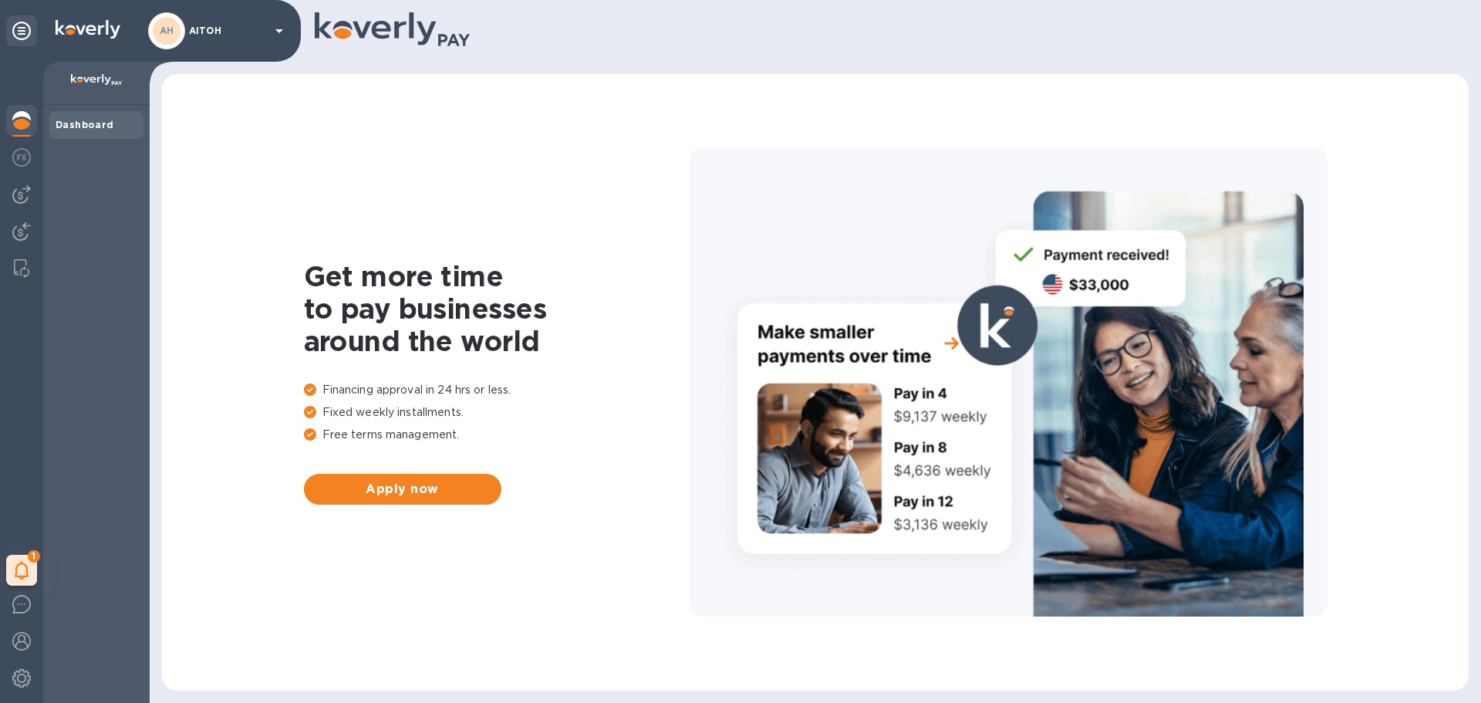
click at [184, 30] on div "AH" at bounding box center [166, 30] width 37 height 37
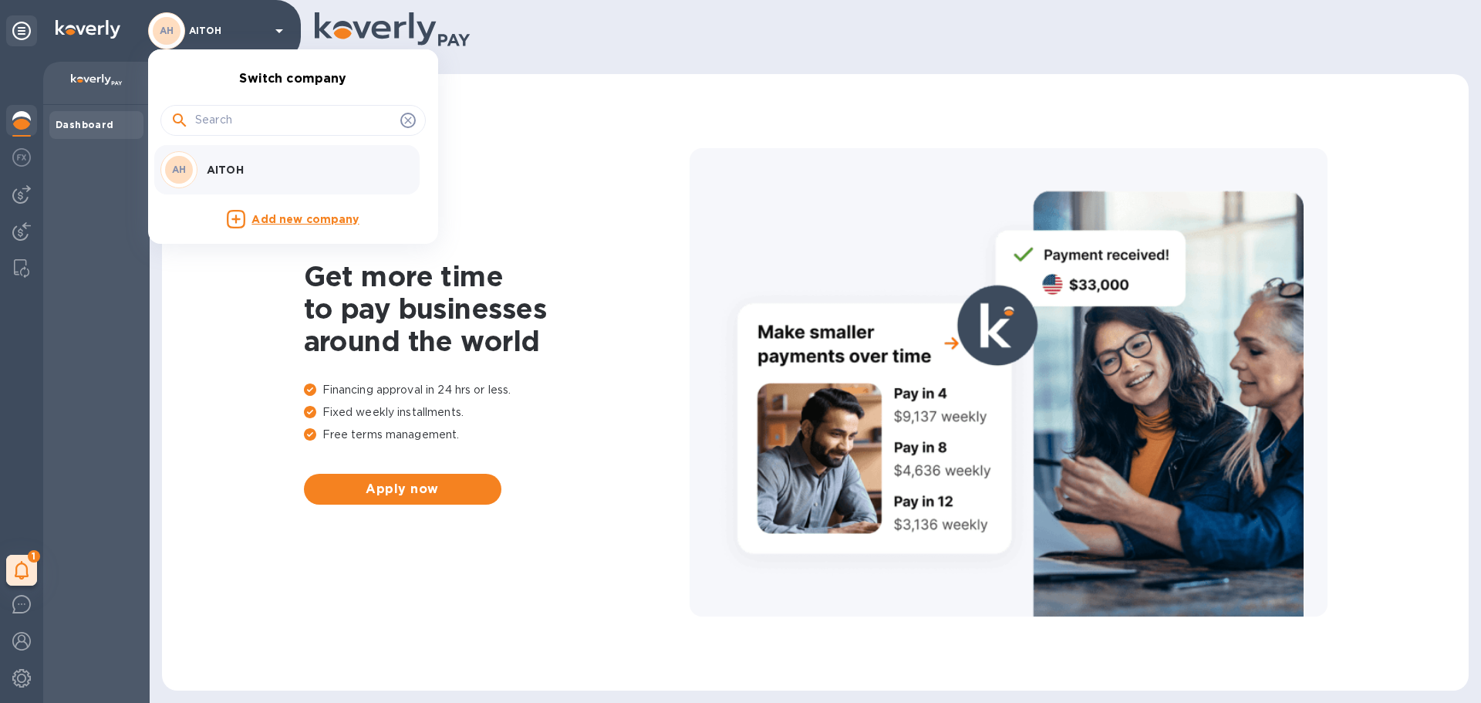
click at [241, 174] on p "AITOH" at bounding box center [304, 169] width 194 height 15
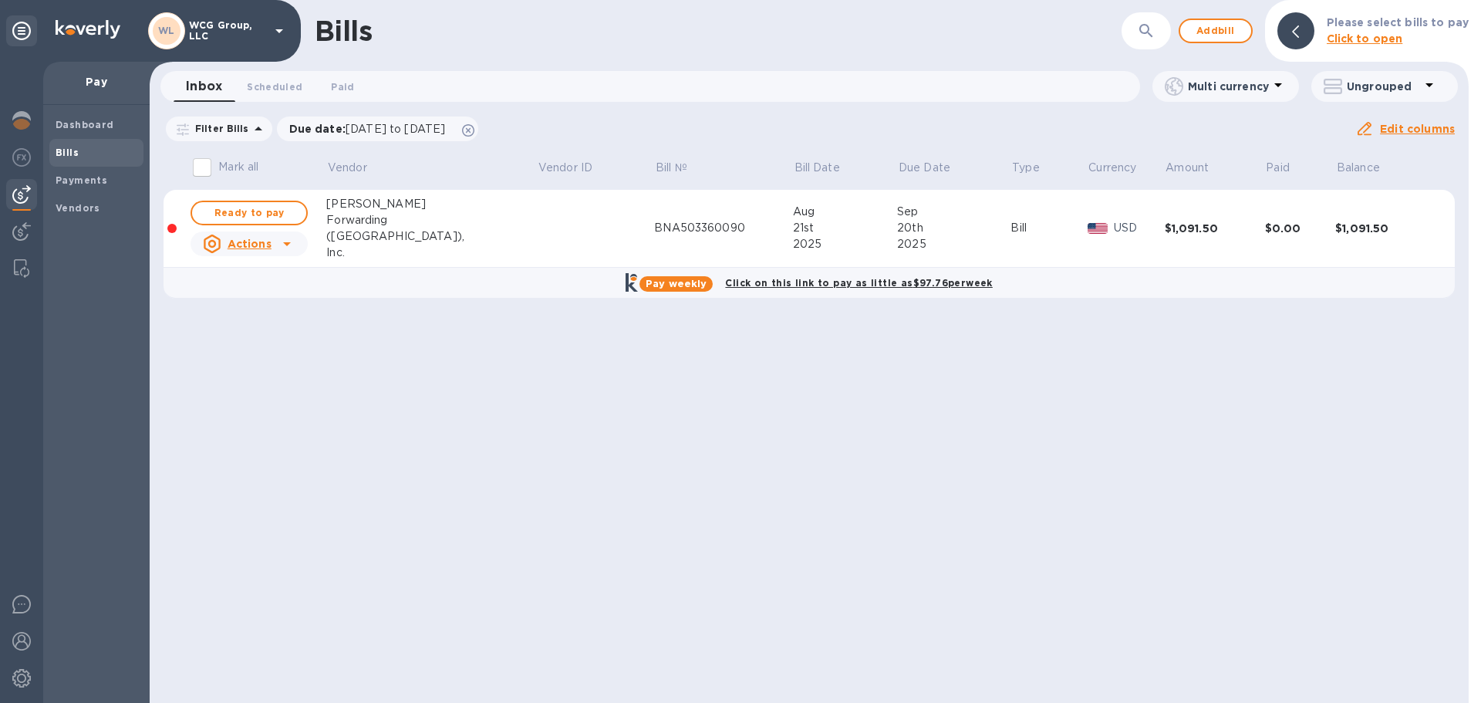
click at [654, 224] on div "BNA503360090" at bounding box center [723, 228] width 139 height 16
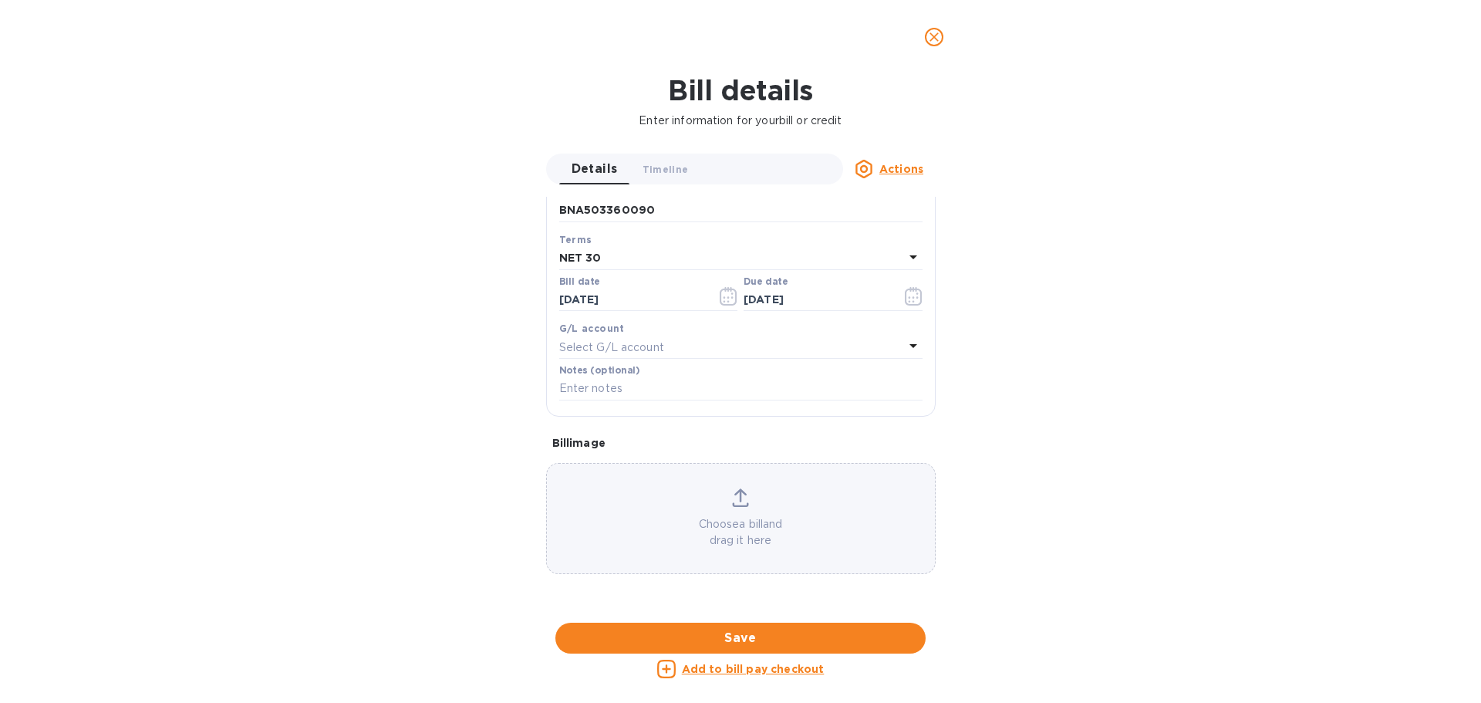
scroll to position [617, 0]
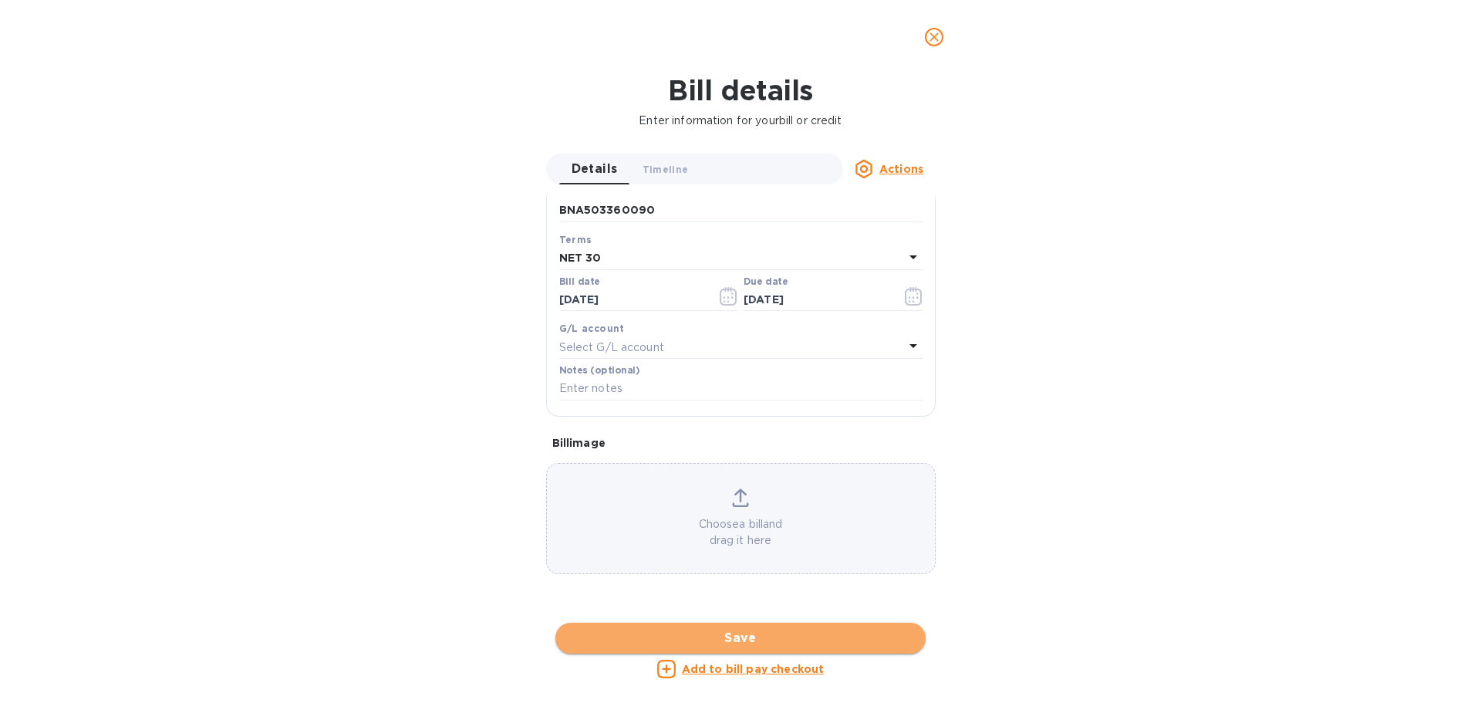
click at [740, 636] on span "Save" at bounding box center [741, 638] width 346 height 19
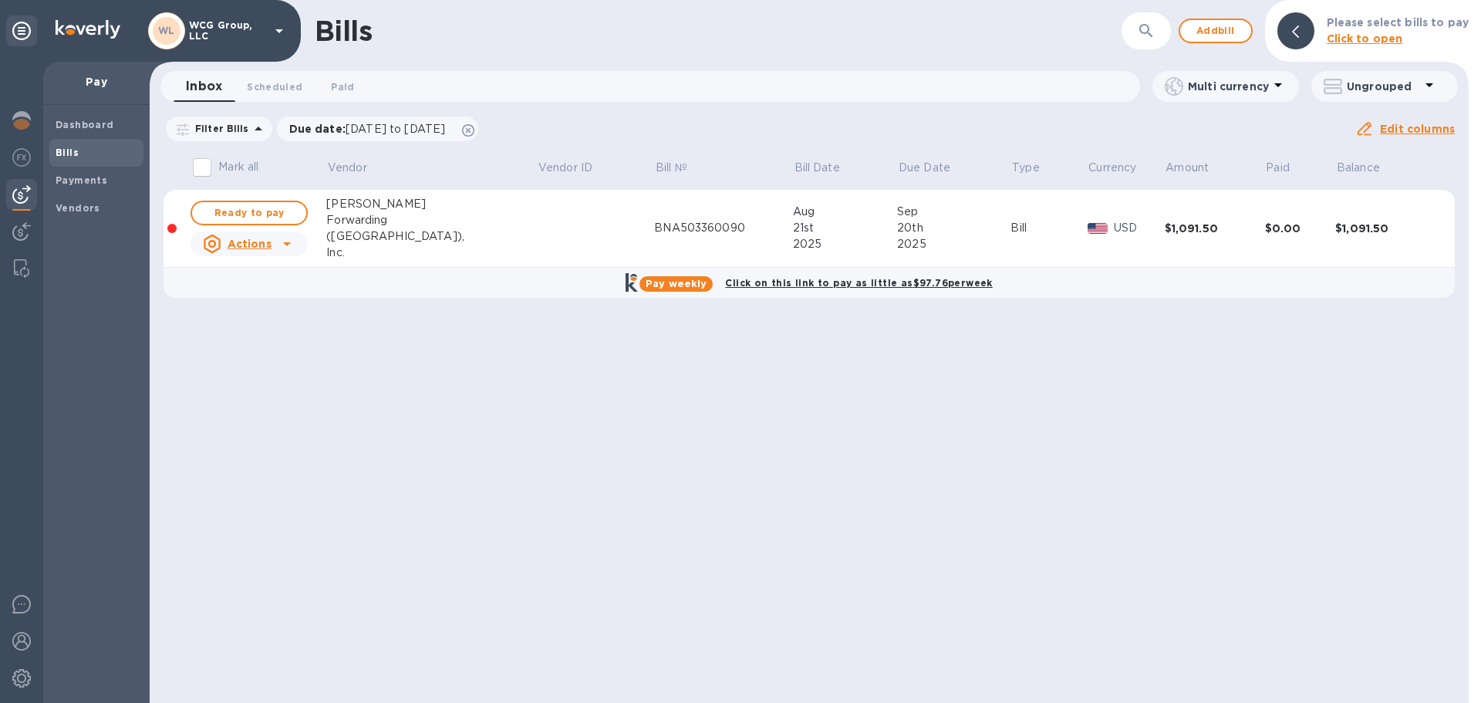
click at [897, 241] on div "2025" at bounding box center [953, 244] width 113 height 16
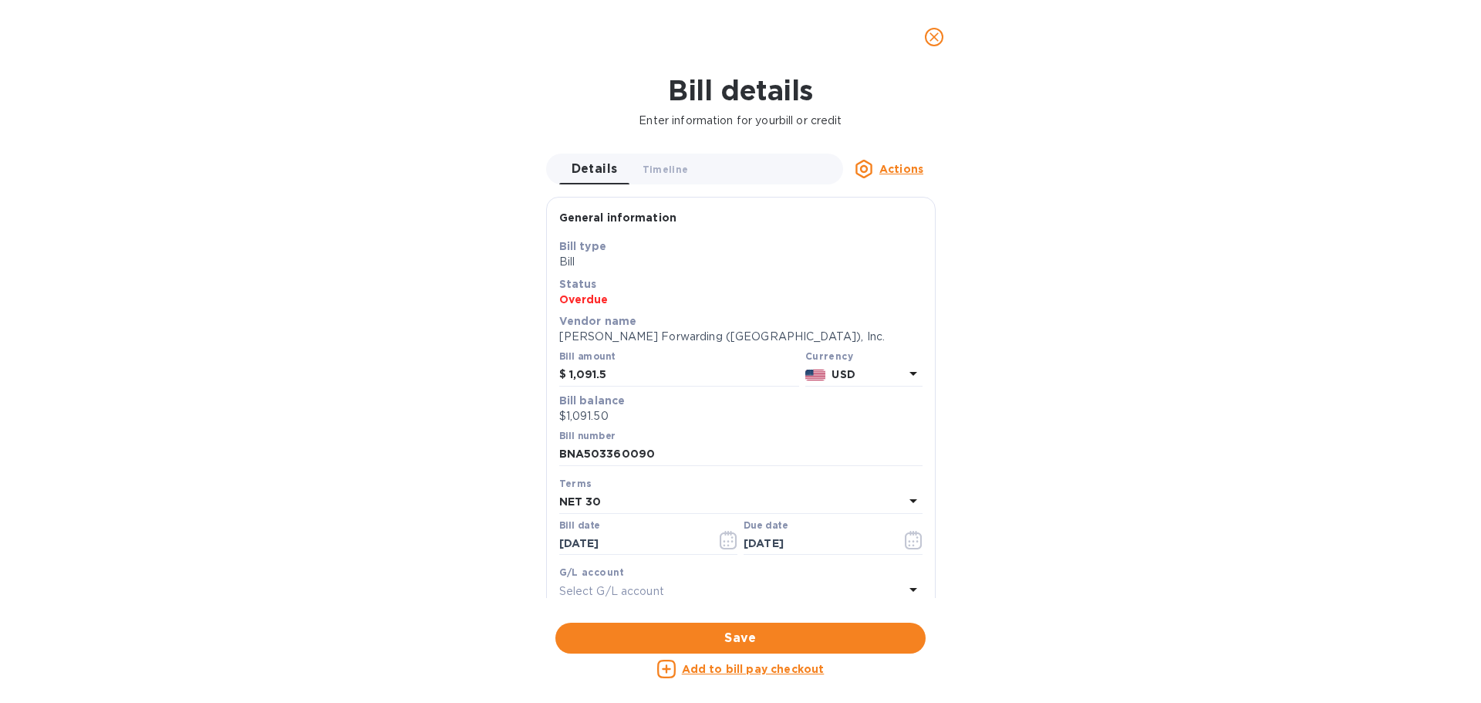
click at [933, 32] on icon "close" at bounding box center [933, 36] width 15 height 15
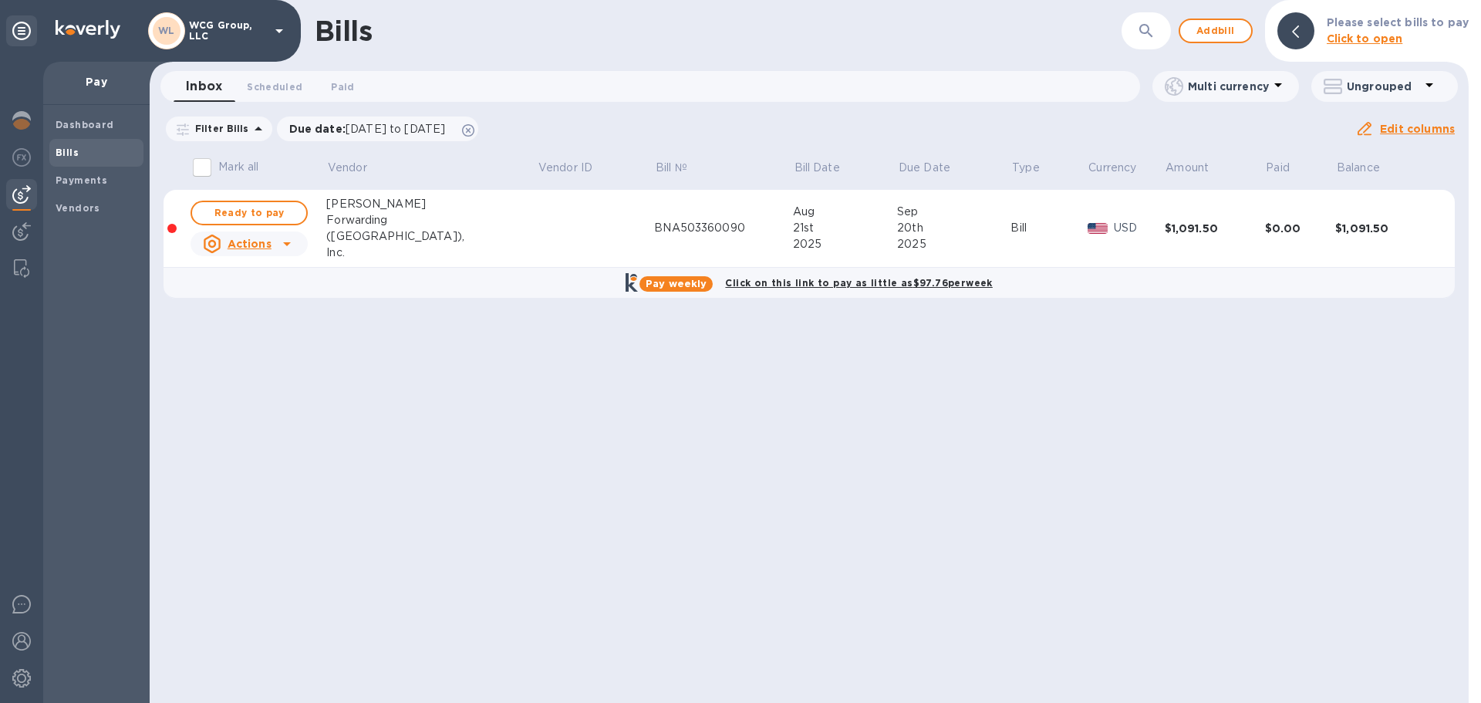
click at [285, 245] on icon at bounding box center [287, 243] width 19 height 19
click at [527, 278] on div at bounding box center [740, 351] width 1481 height 703
click at [282, 215] on span "Ready to pay" at bounding box center [248, 213] width 89 height 19
checkbox input "true"
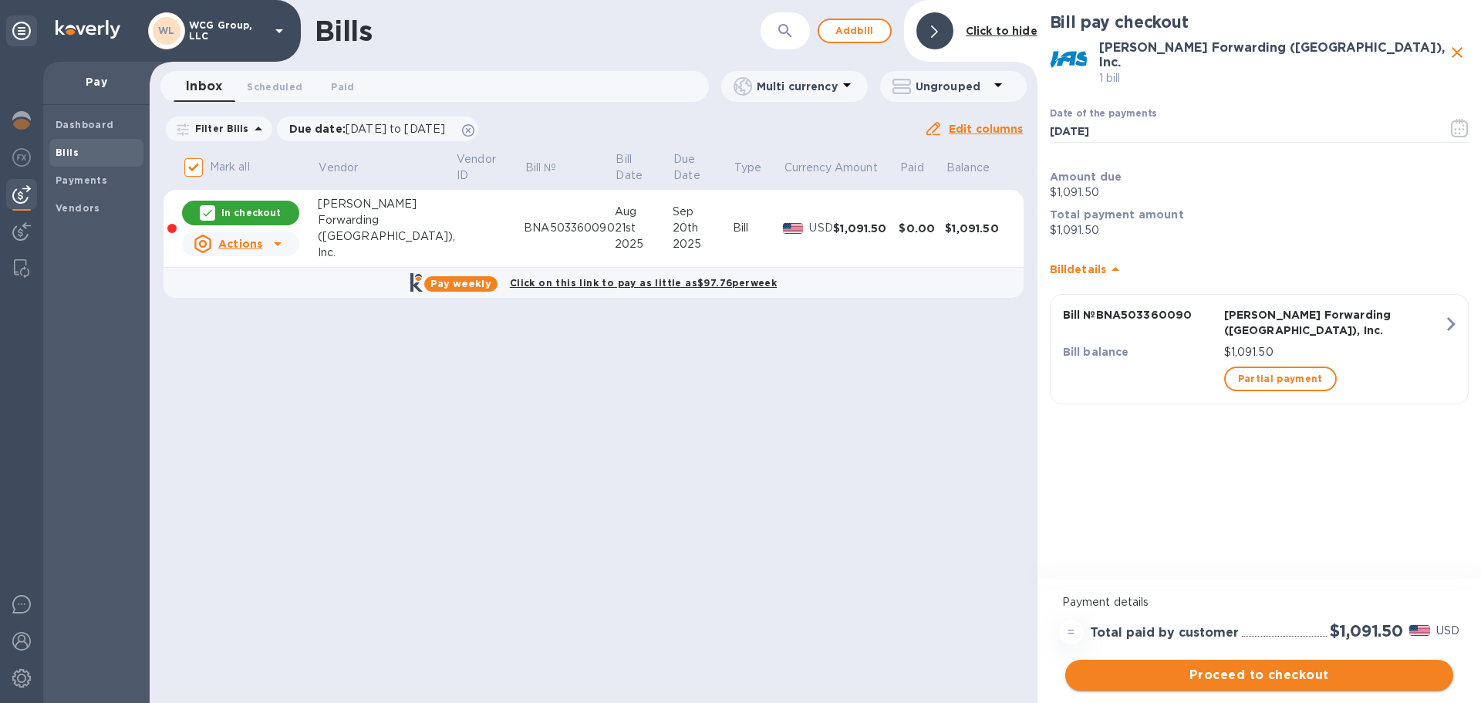
click at [1244, 672] on span "Proceed to checkout" at bounding box center [1258, 675] width 363 height 19
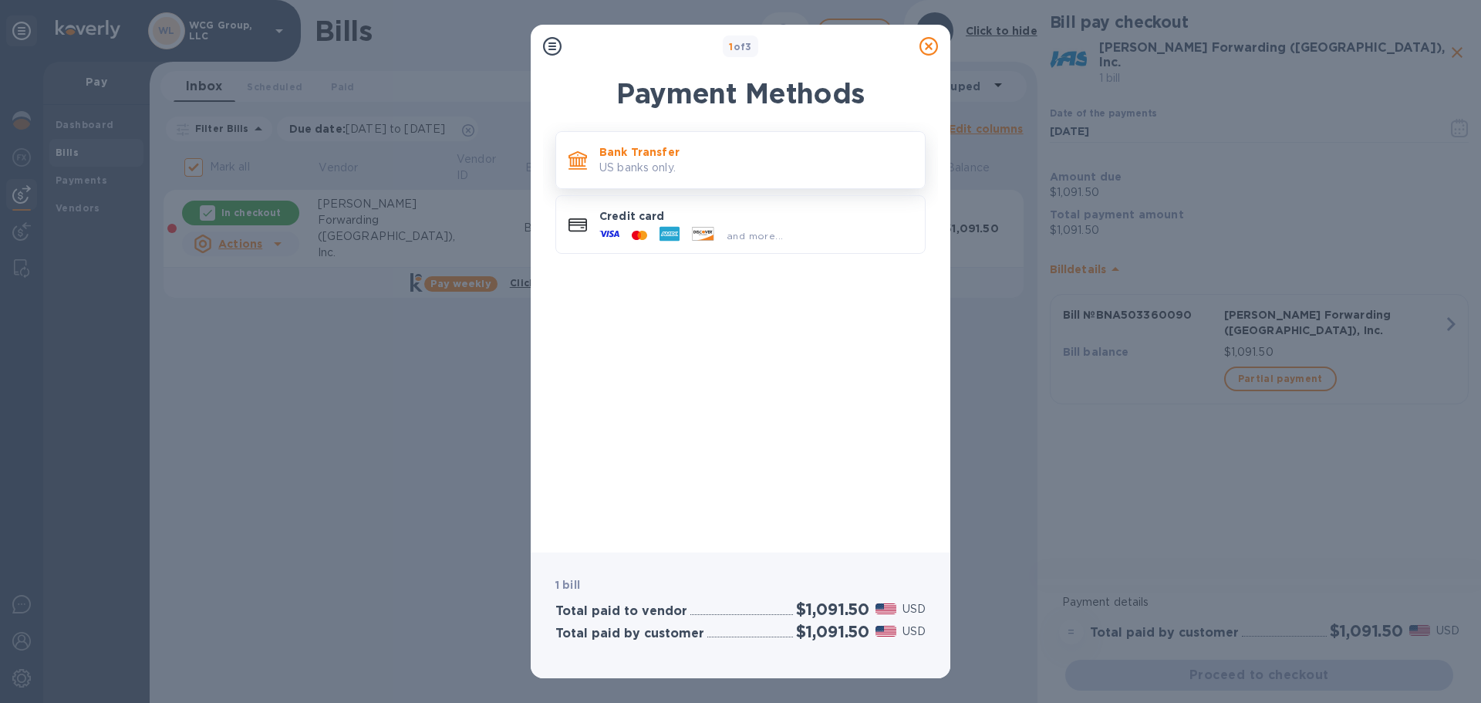
click at [662, 155] on p "Bank Transfer" at bounding box center [755, 151] width 313 height 15
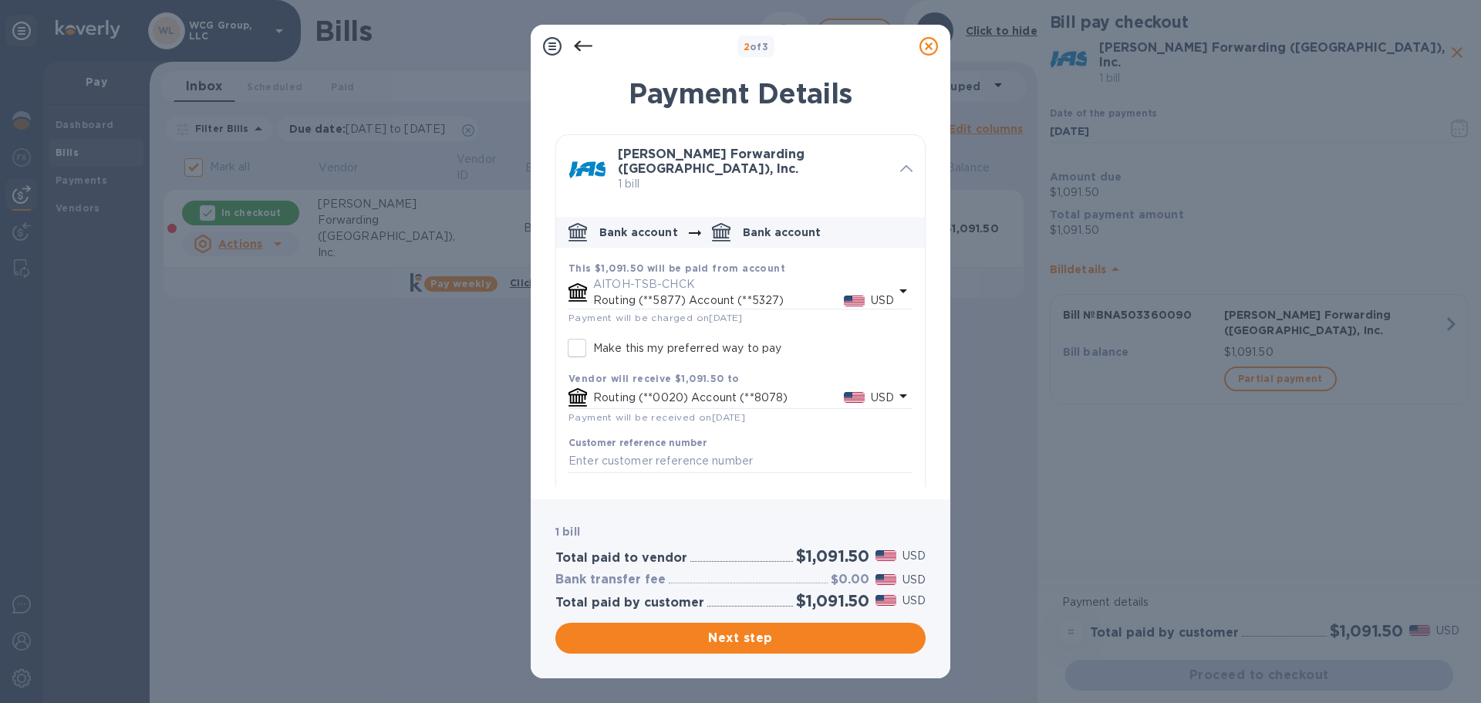
click at [581, 344] on input "Make this my preferred way to pay" at bounding box center [577, 348] width 32 height 32
checkbox input "true"
click at [737, 642] on span "Next step" at bounding box center [741, 638] width 346 height 19
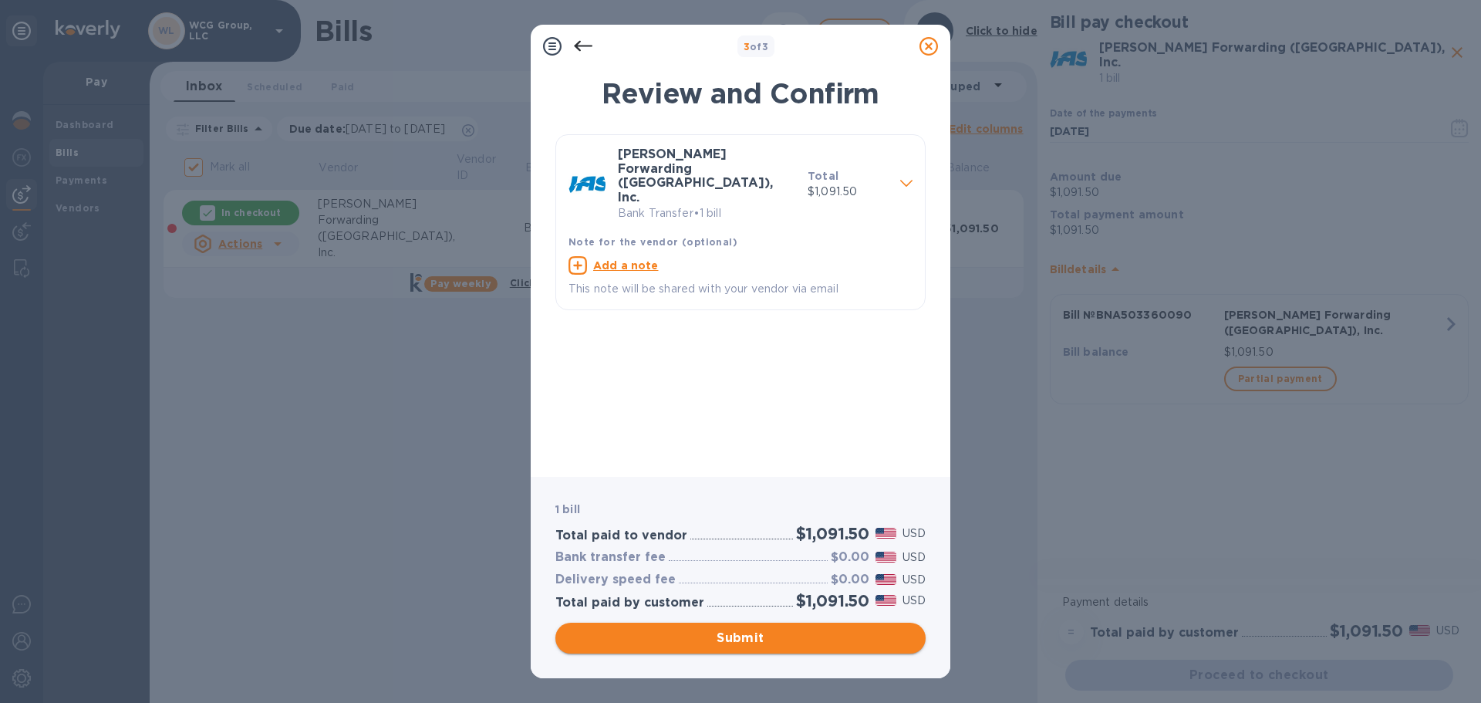
click at [740, 639] on span "Submit" at bounding box center [741, 638] width 346 height 19
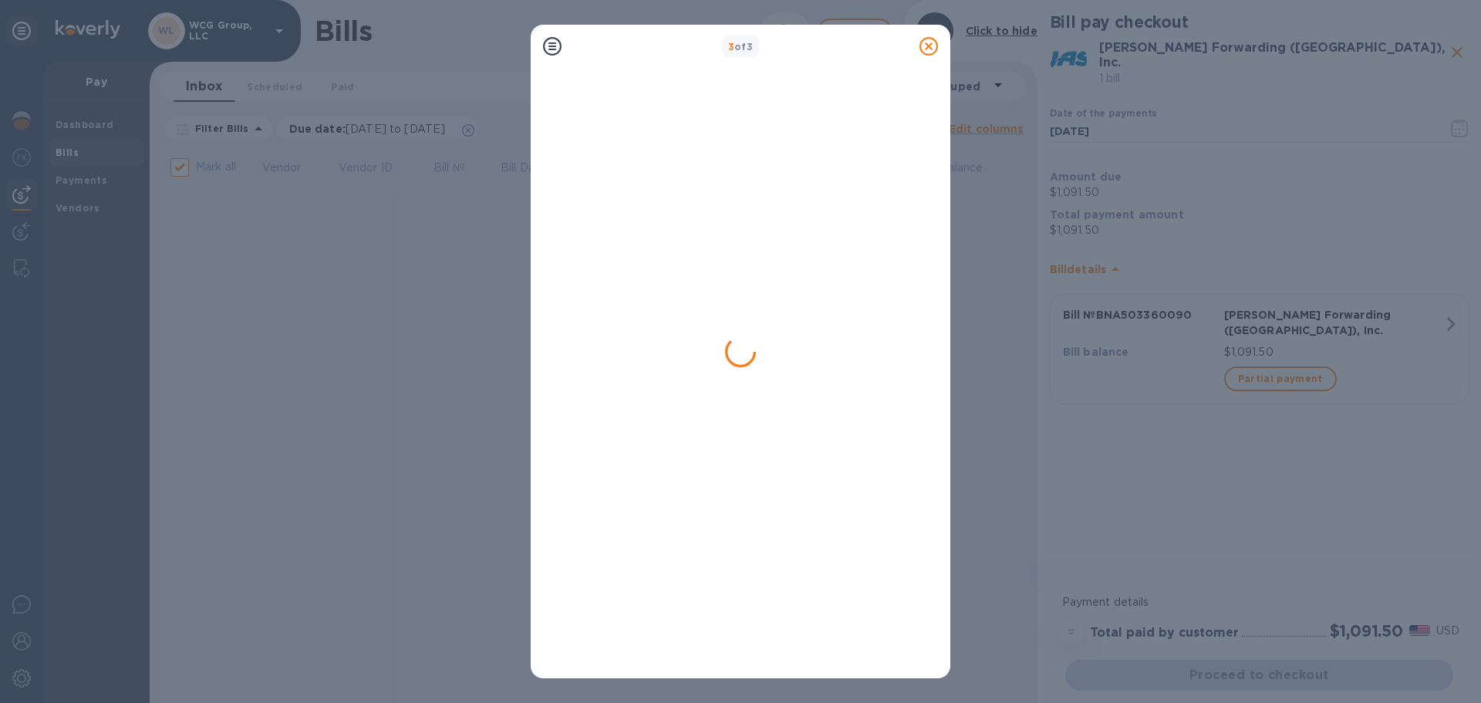
checkbox input "false"
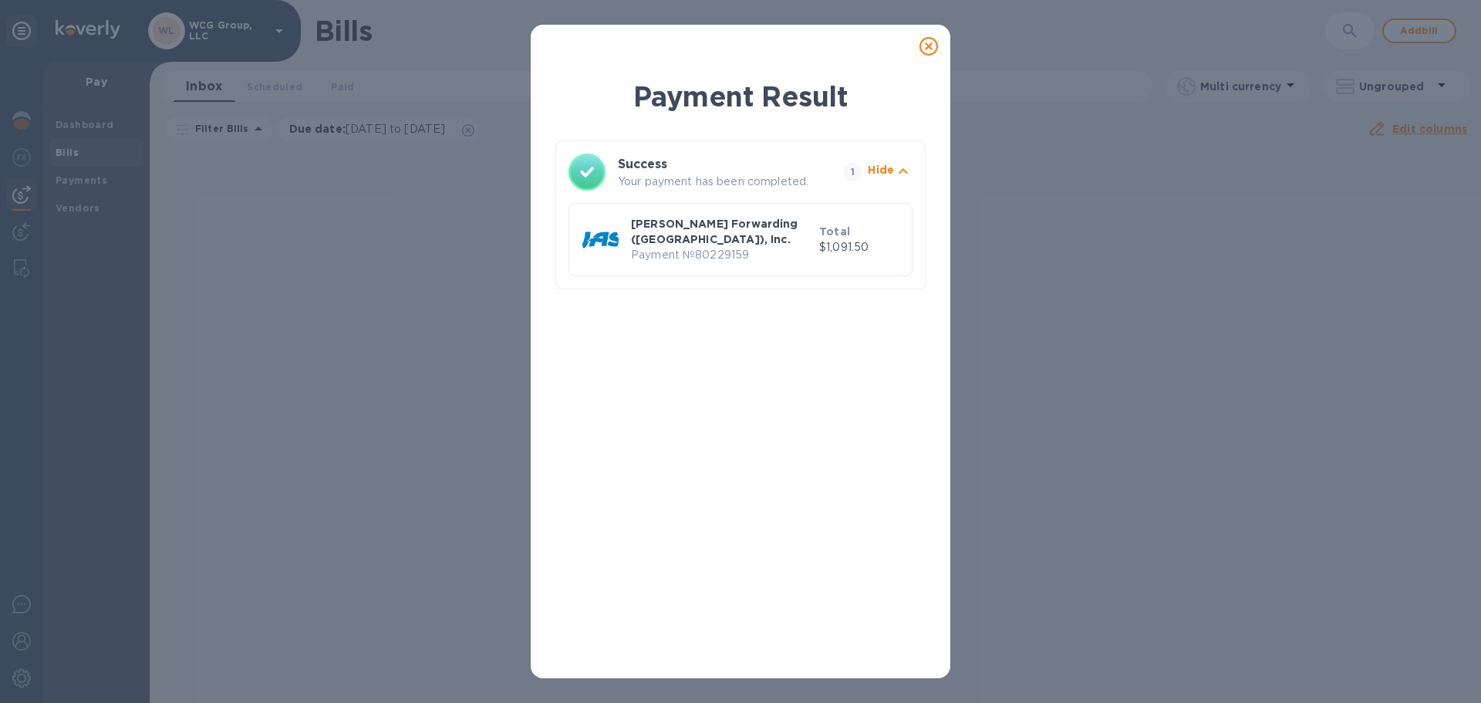
click at [925, 46] on icon at bounding box center [928, 46] width 19 height 19
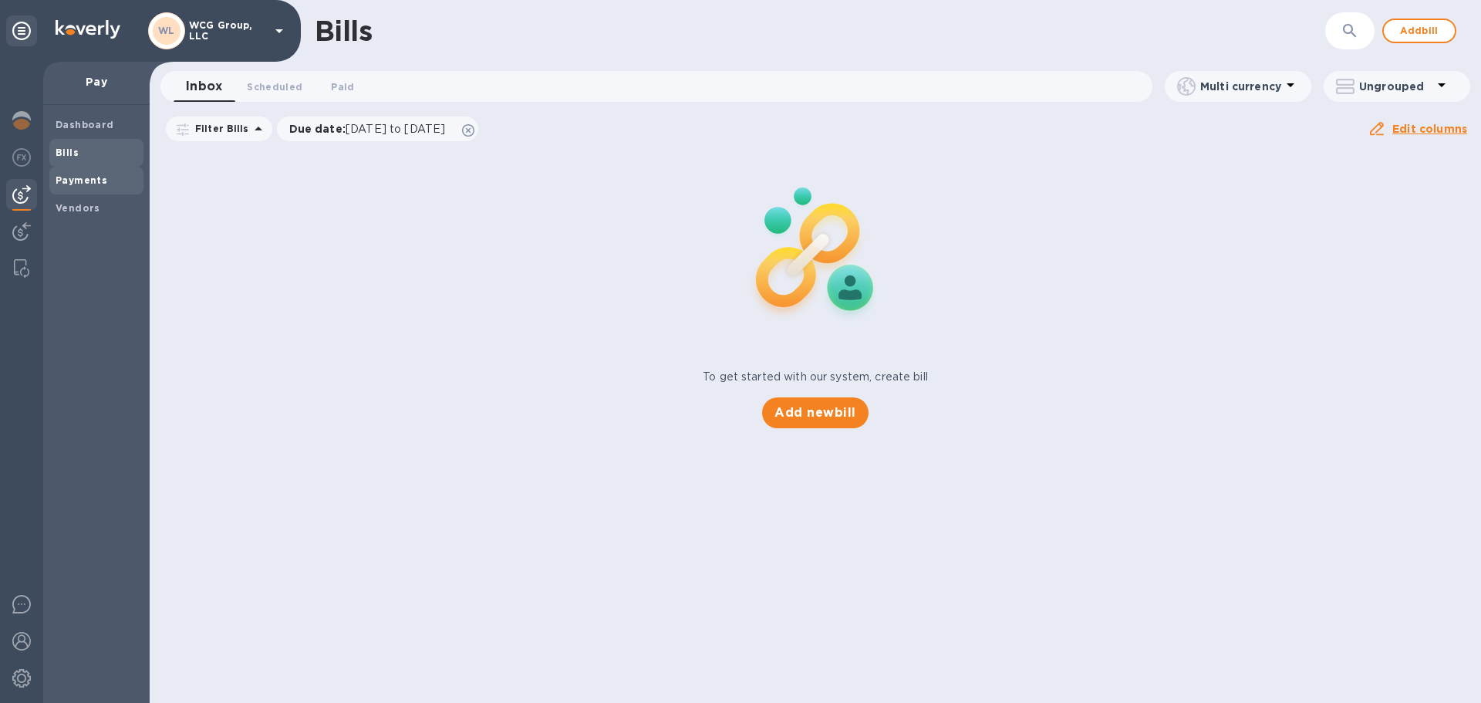
click at [92, 182] on b "Payments" at bounding box center [82, 180] width 52 height 12
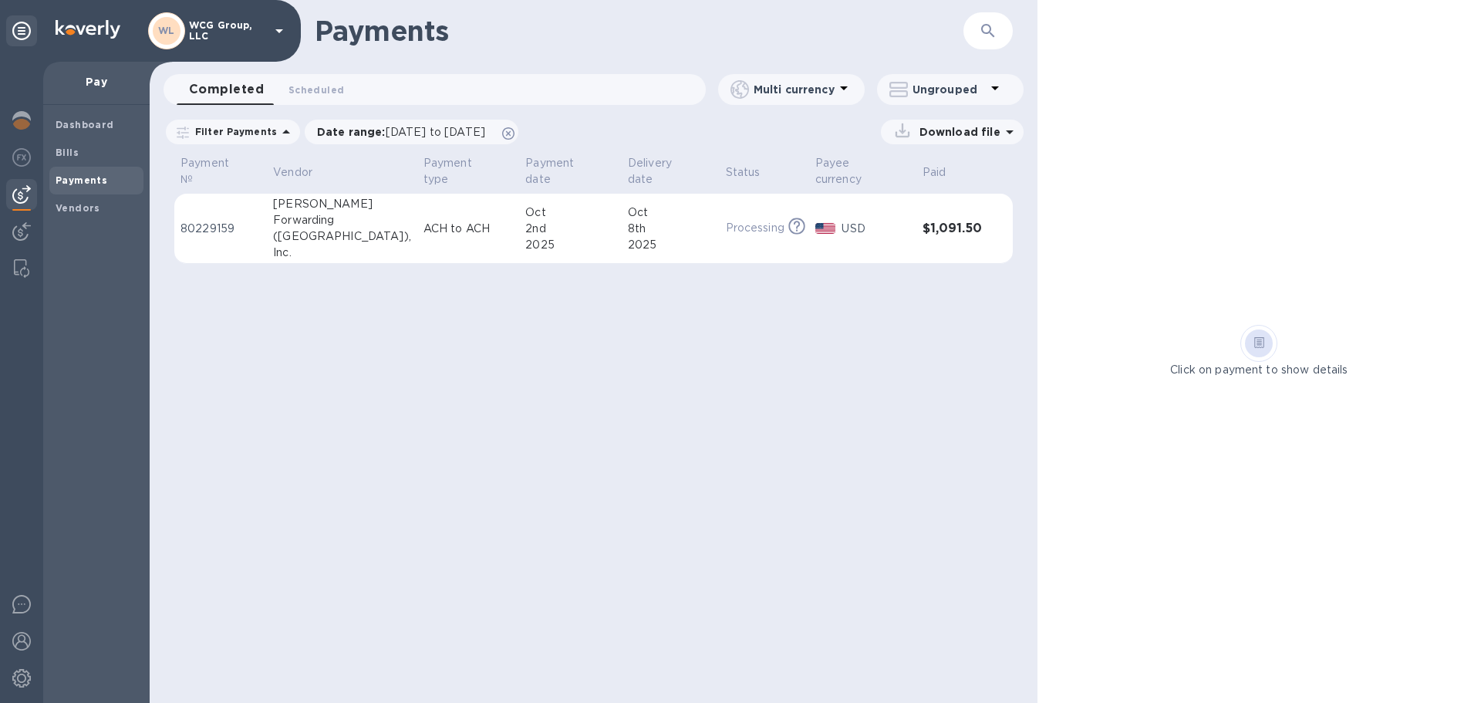
click at [499, 514] on div "Payments ​ Completed 0 Scheduled 0 Multi currency Ungrouped Filter Payments Dat…" at bounding box center [594, 351] width 888 height 703
